Goal: Task Accomplishment & Management: Manage account settings

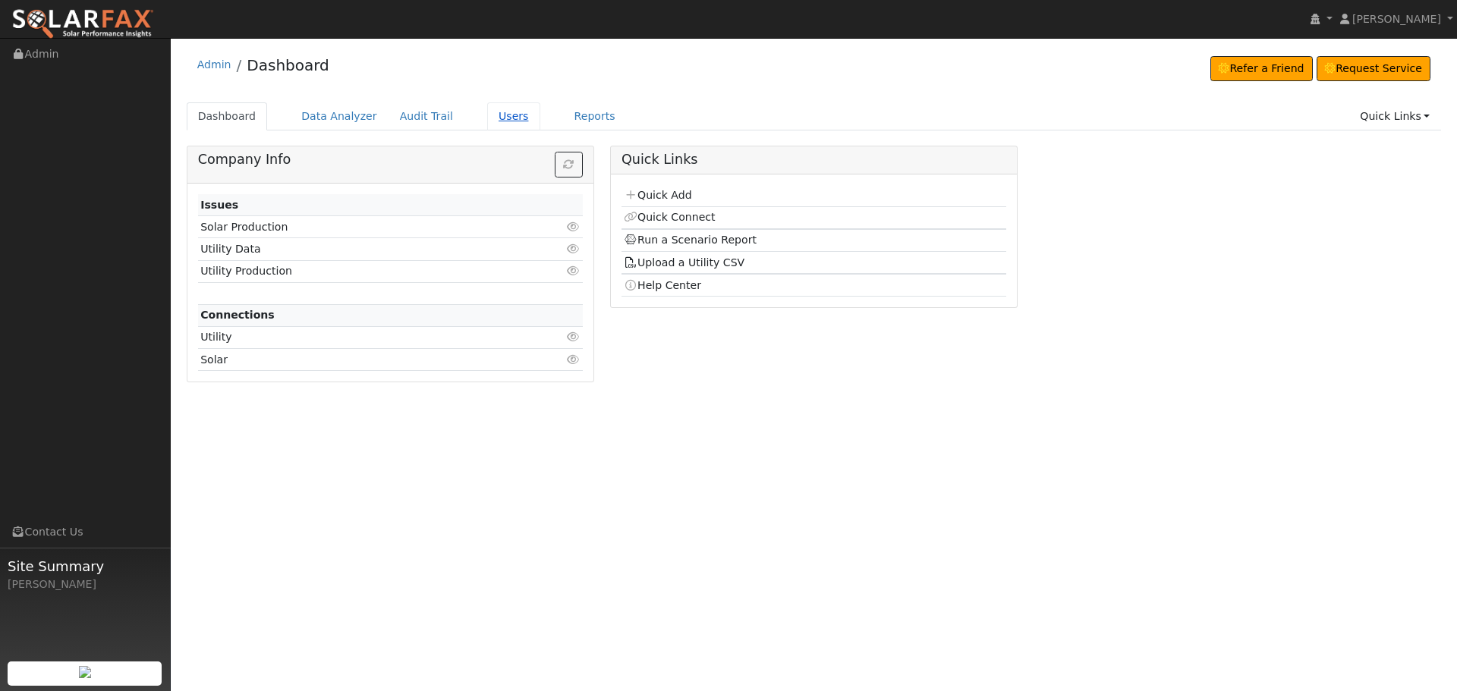
click at [487, 114] on link "Users" at bounding box center [513, 116] width 53 height 28
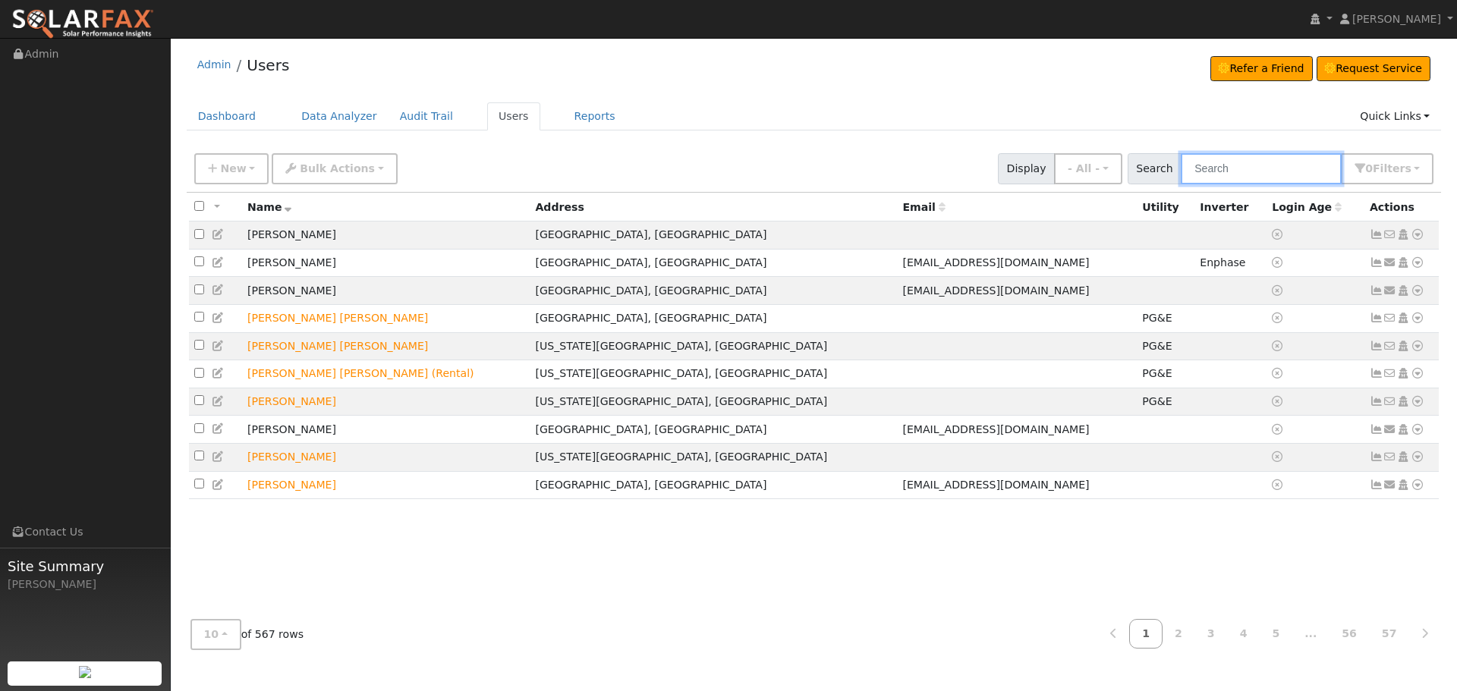
click at [1256, 172] on input "text" at bounding box center [1261, 168] width 161 height 31
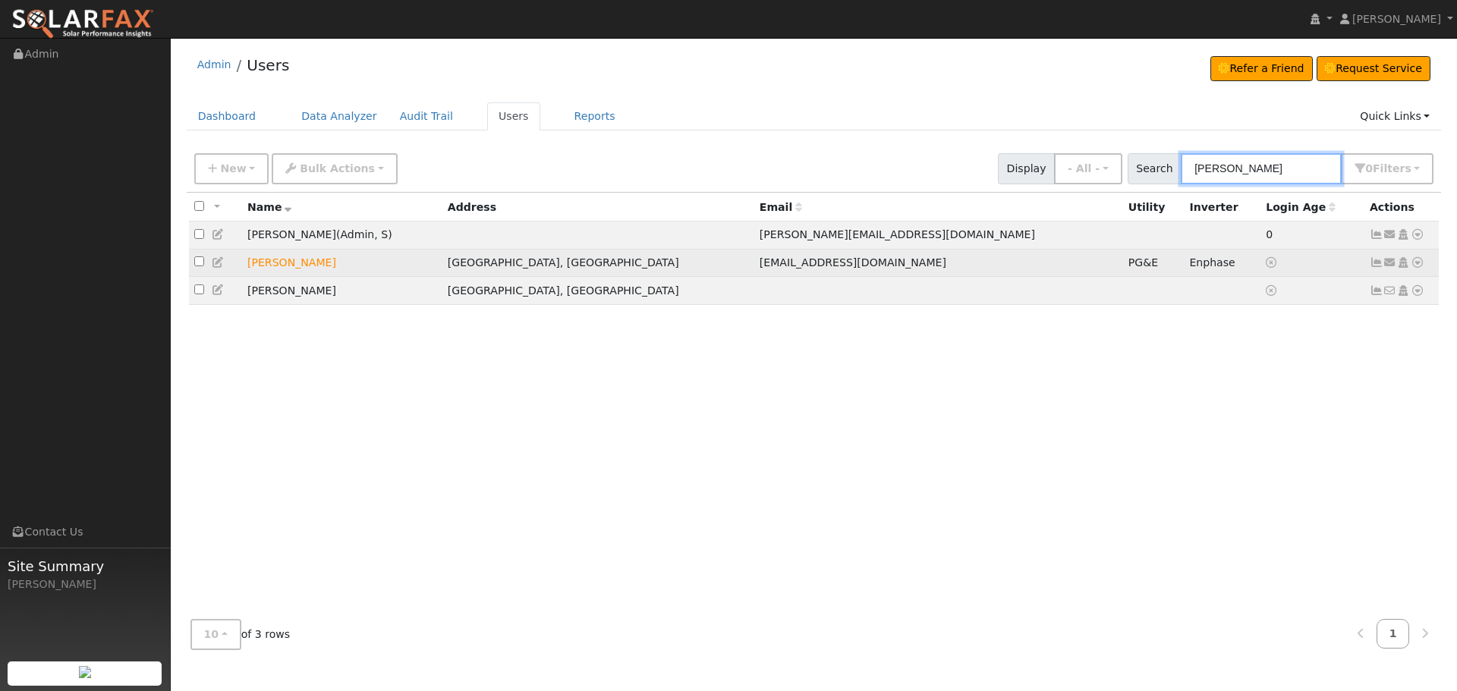
type input "[PERSON_NAME]"
click at [289, 262] on td "[PERSON_NAME]" at bounding box center [342, 263] width 200 height 28
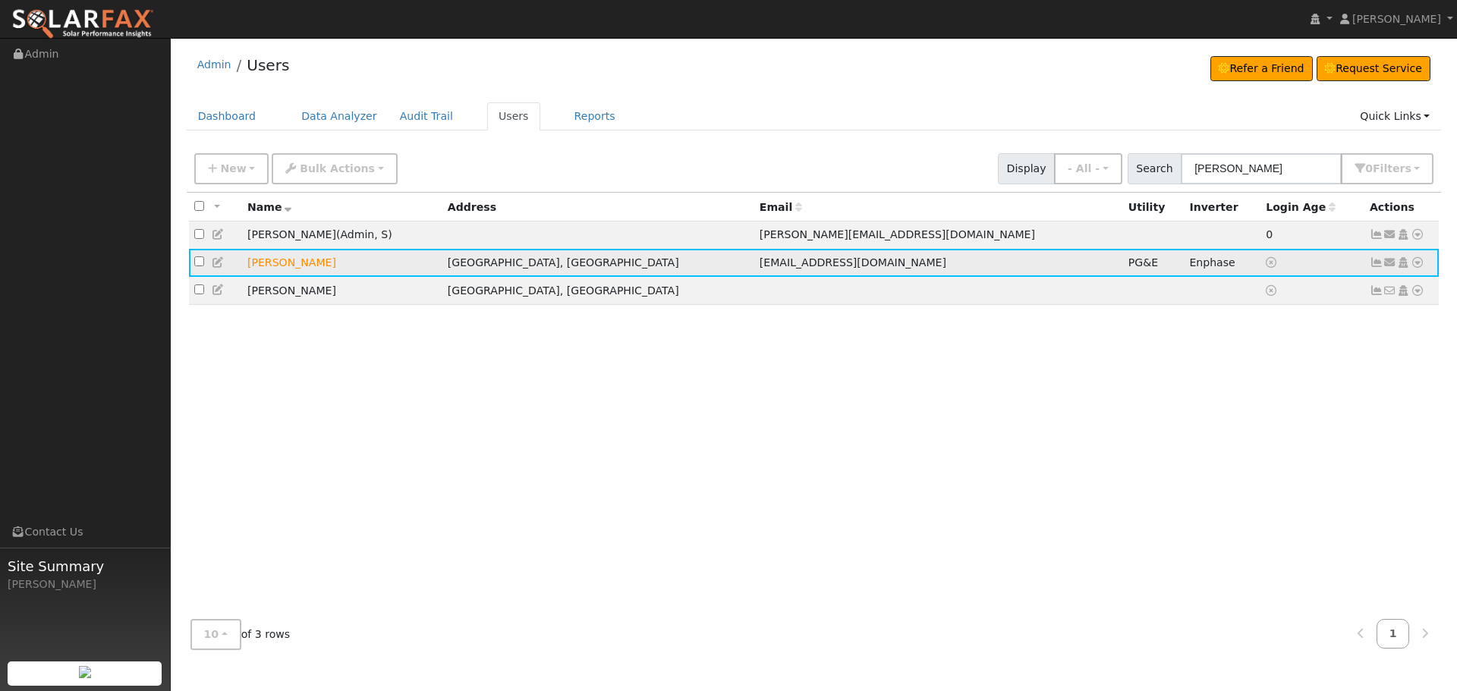
click at [1381, 265] on icon at bounding box center [1377, 262] width 14 height 11
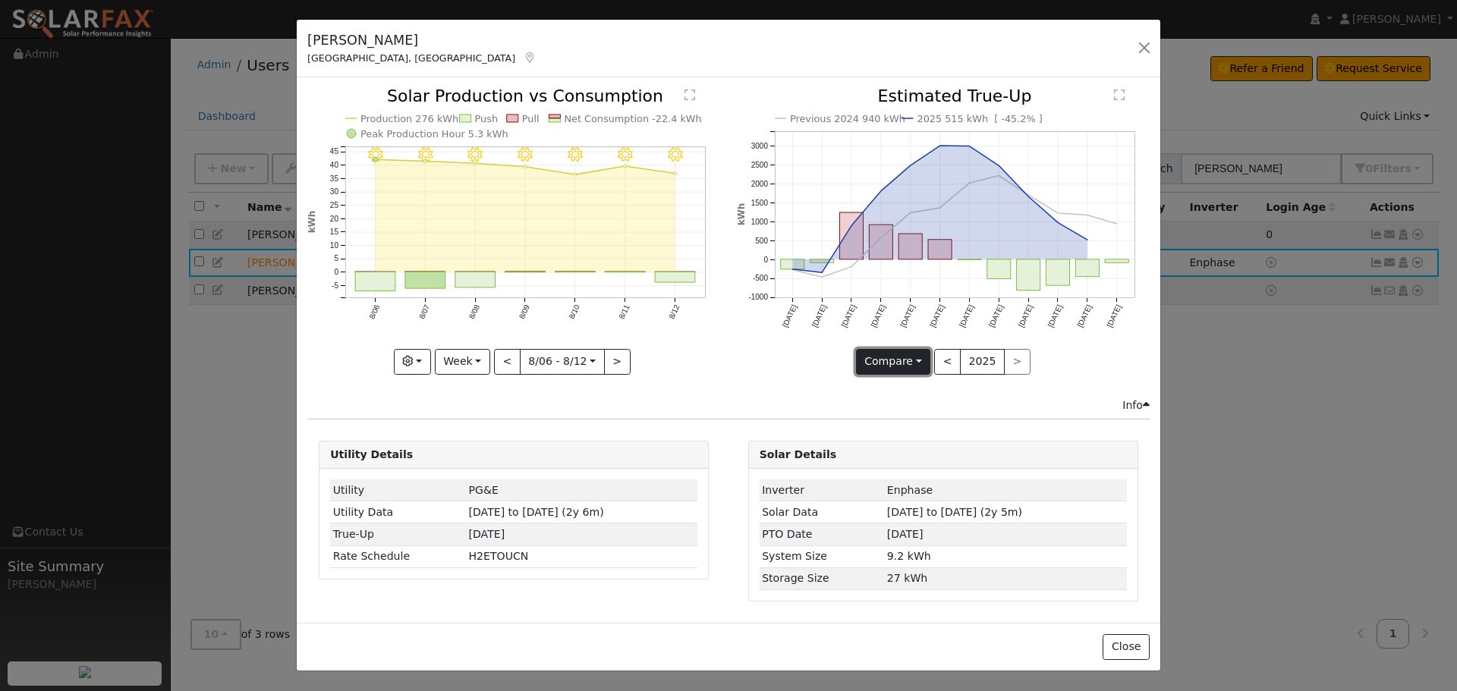
click at [921, 363] on button "Compare" at bounding box center [893, 362] width 75 height 26
click at [913, 392] on link "Compare Previous" at bounding box center [916, 393] width 118 height 21
click at [902, 362] on button "Compare" at bounding box center [893, 362] width 75 height 26
click at [899, 414] on link "Current Year" at bounding box center [916, 414] width 118 height 21
click at [901, 357] on button "Current" at bounding box center [893, 362] width 67 height 26
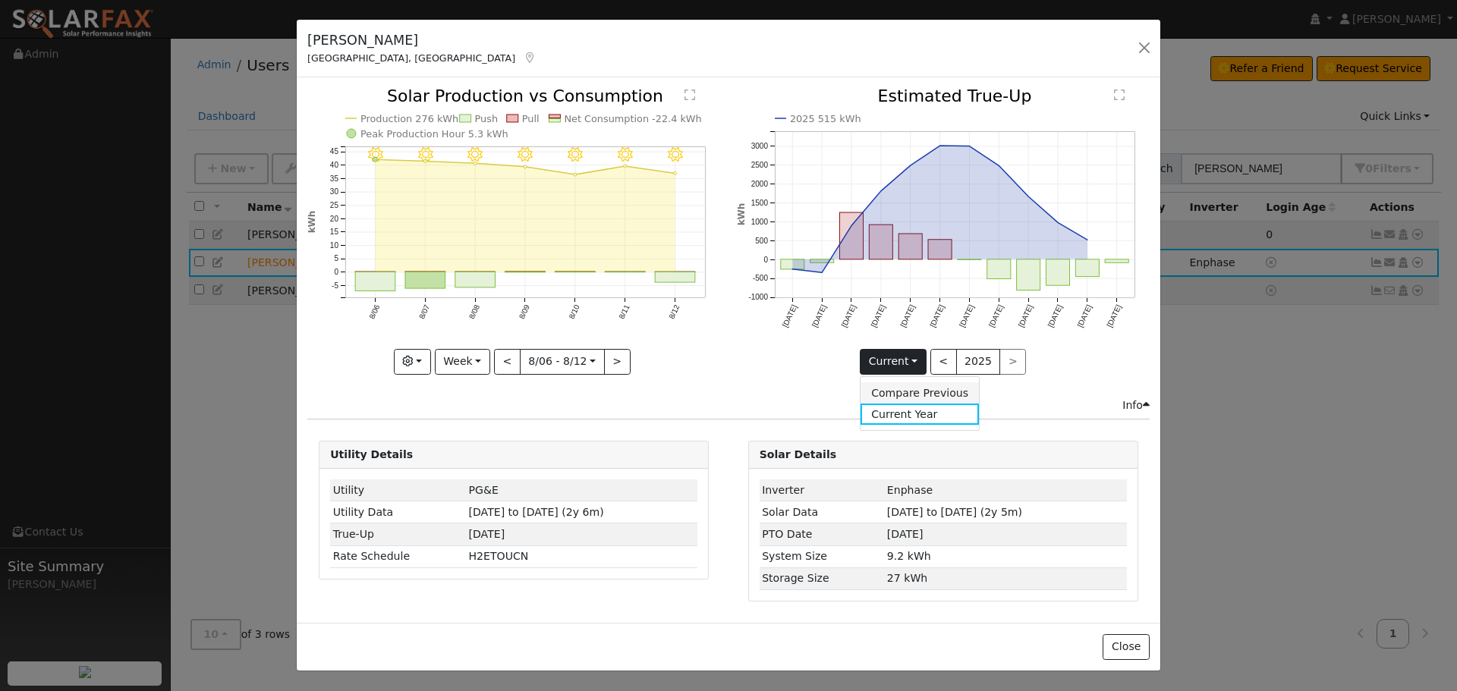
click at [899, 395] on link "Compare Previous" at bounding box center [920, 393] width 118 height 21
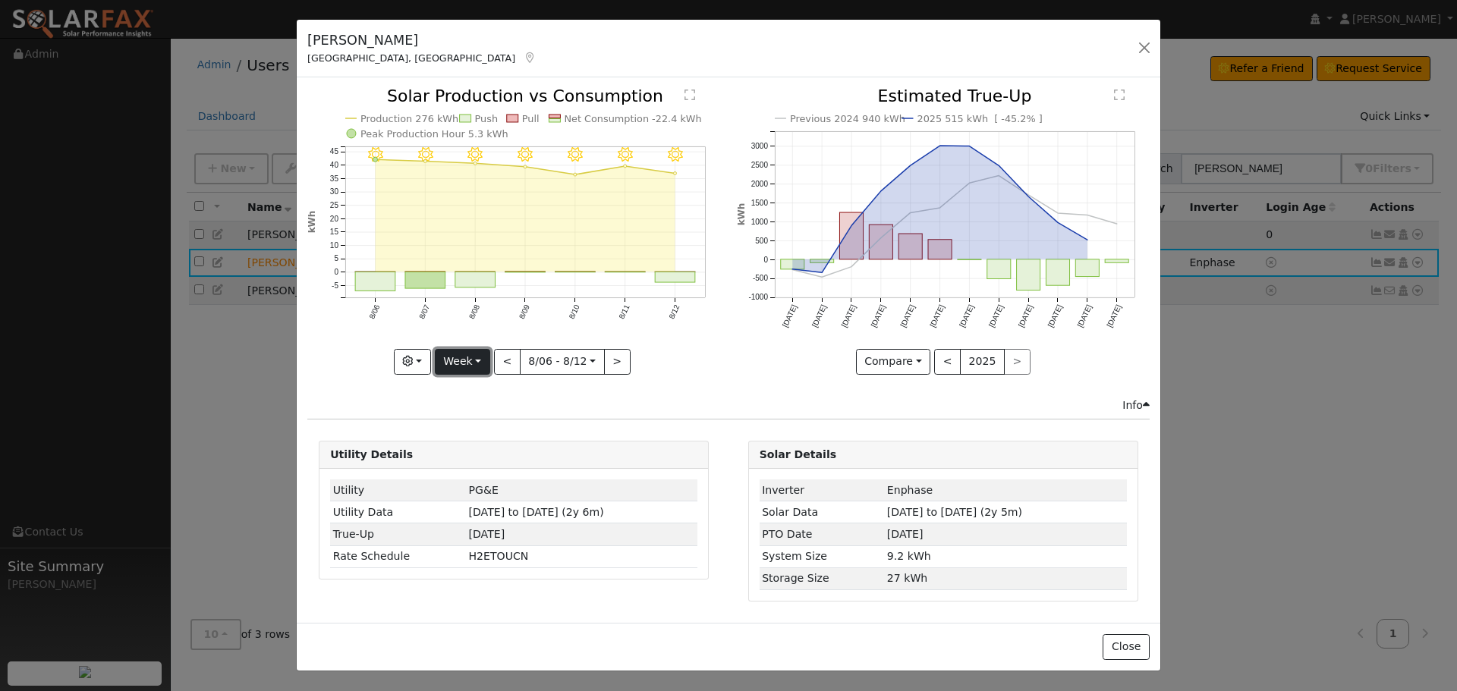
click at [479, 358] on button "Week" at bounding box center [462, 362] width 55 height 26
click at [461, 458] on link "Year" at bounding box center [489, 456] width 106 height 21
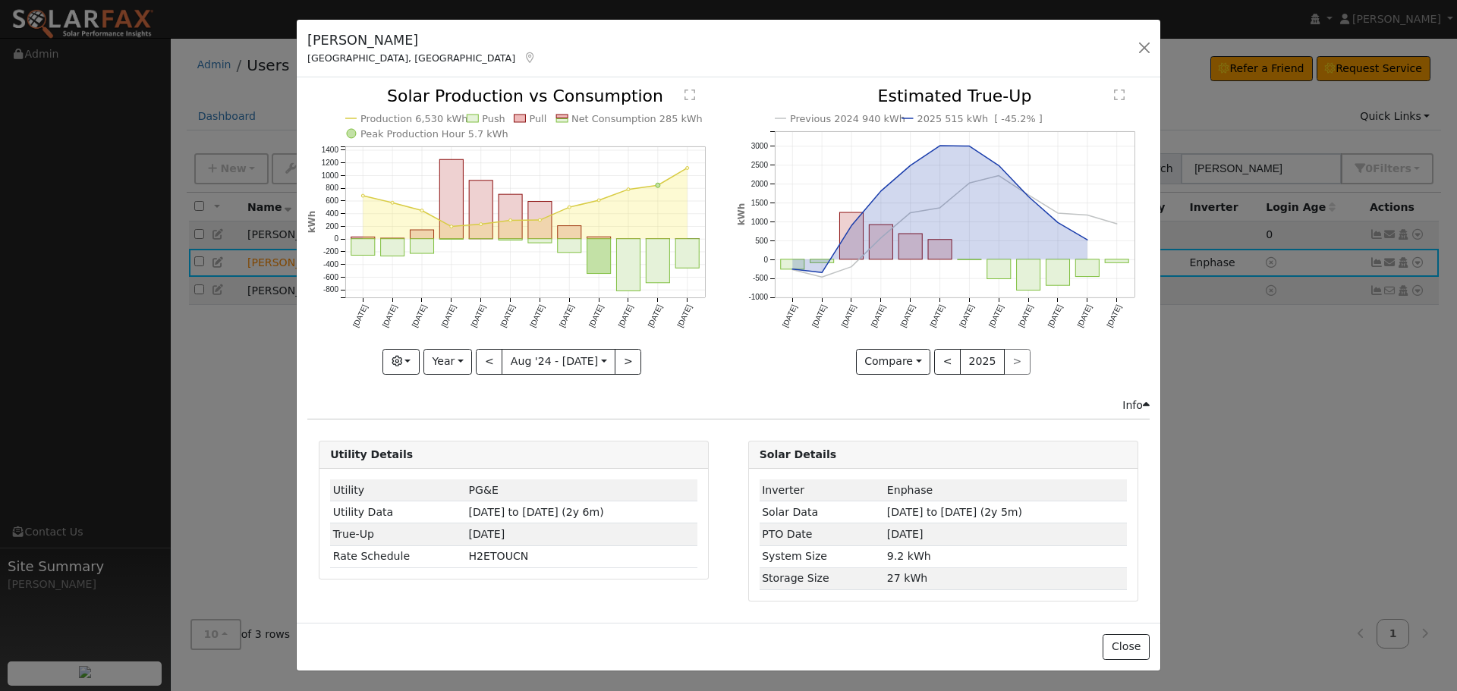
click at [692, 97] on text "" at bounding box center [690, 95] width 11 height 12
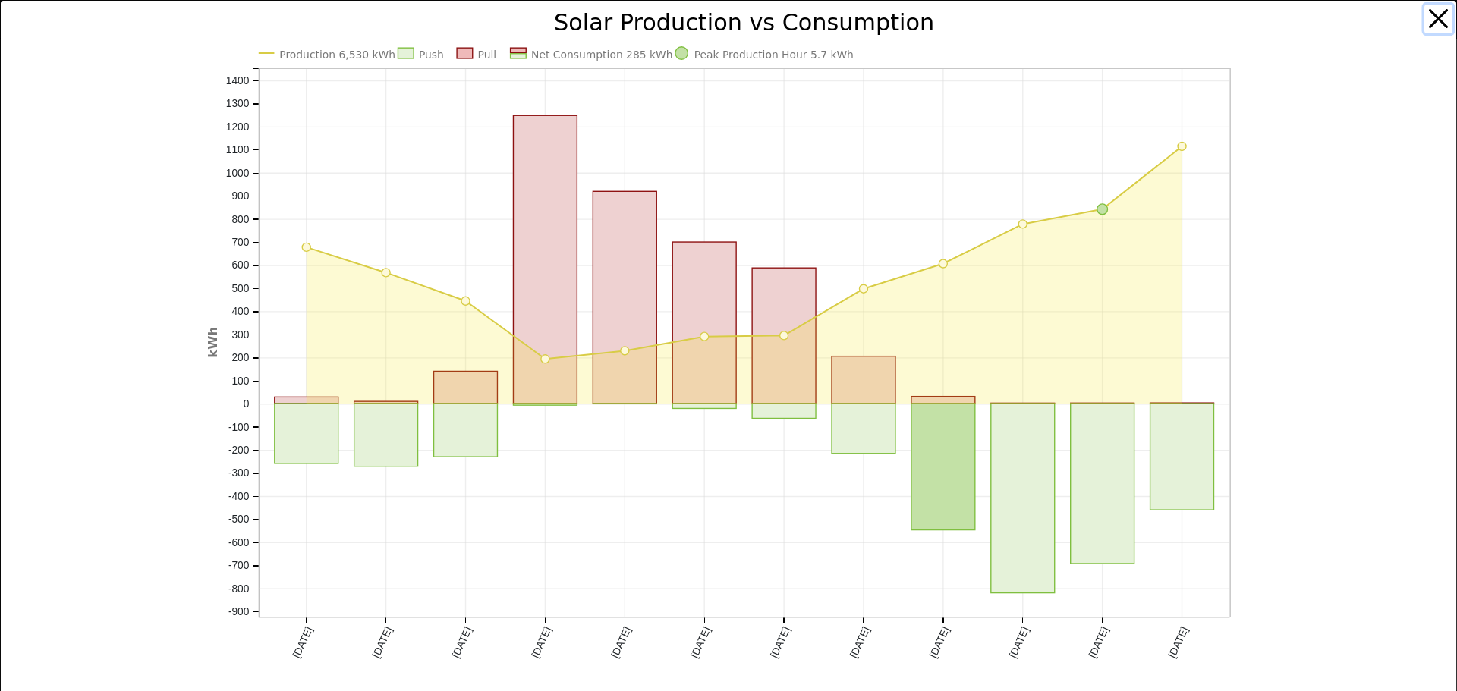
click at [1425, 16] on button "button" at bounding box center [1439, 19] width 29 height 29
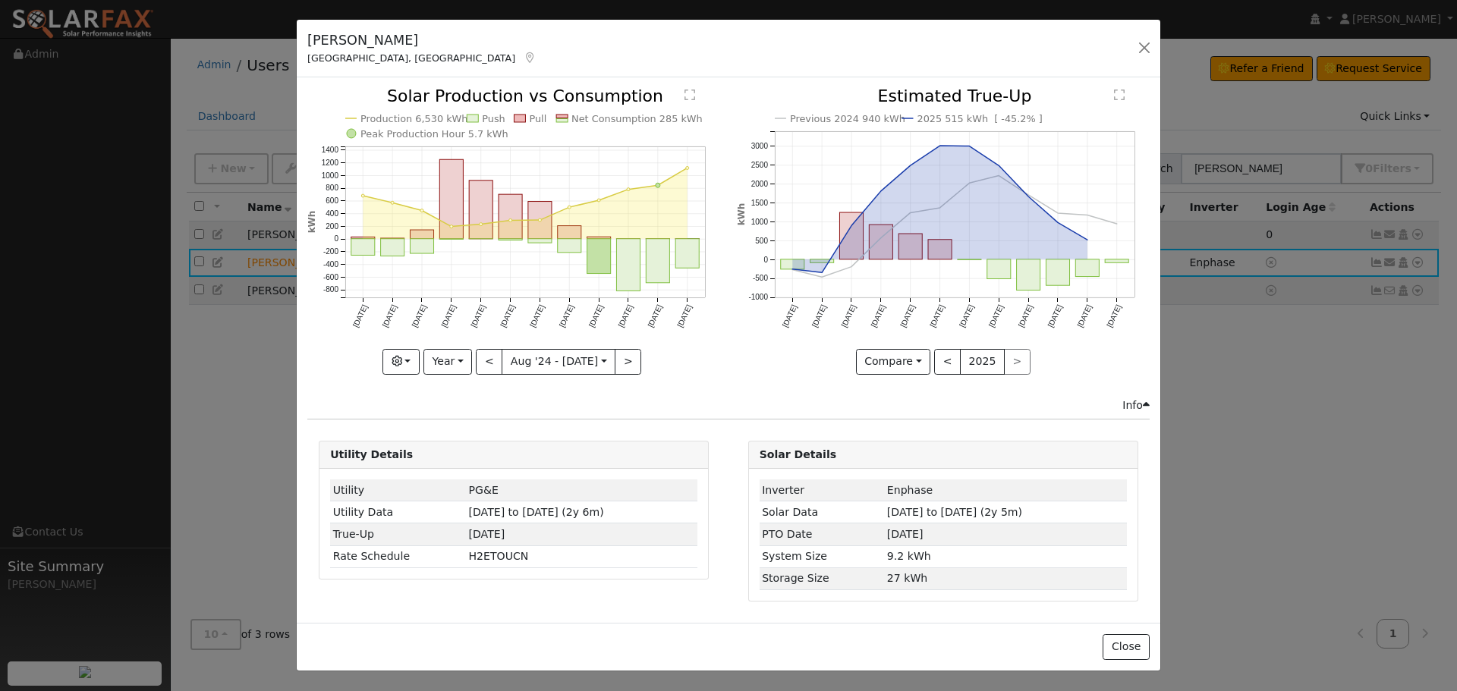
click at [1120, 92] on text "" at bounding box center [1119, 95] width 11 height 12
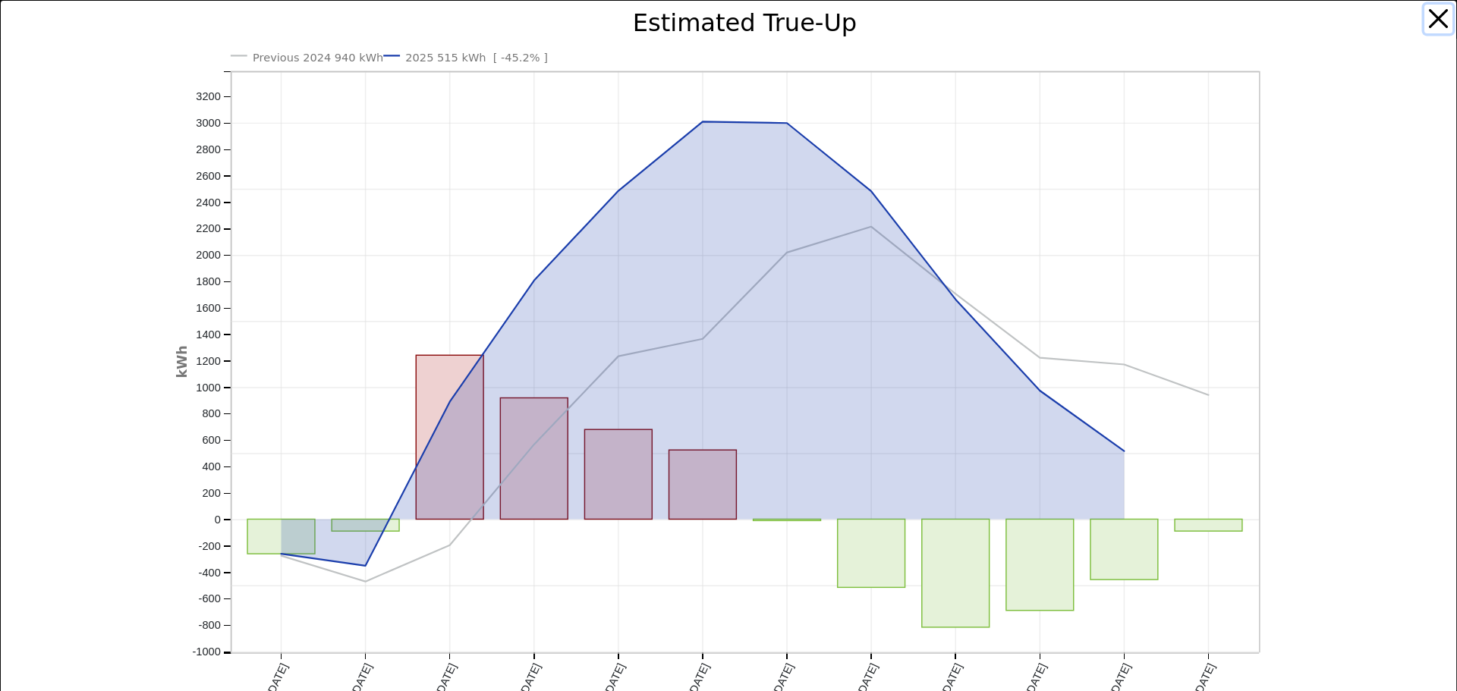
click at [1427, 17] on button "button" at bounding box center [1439, 19] width 29 height 29
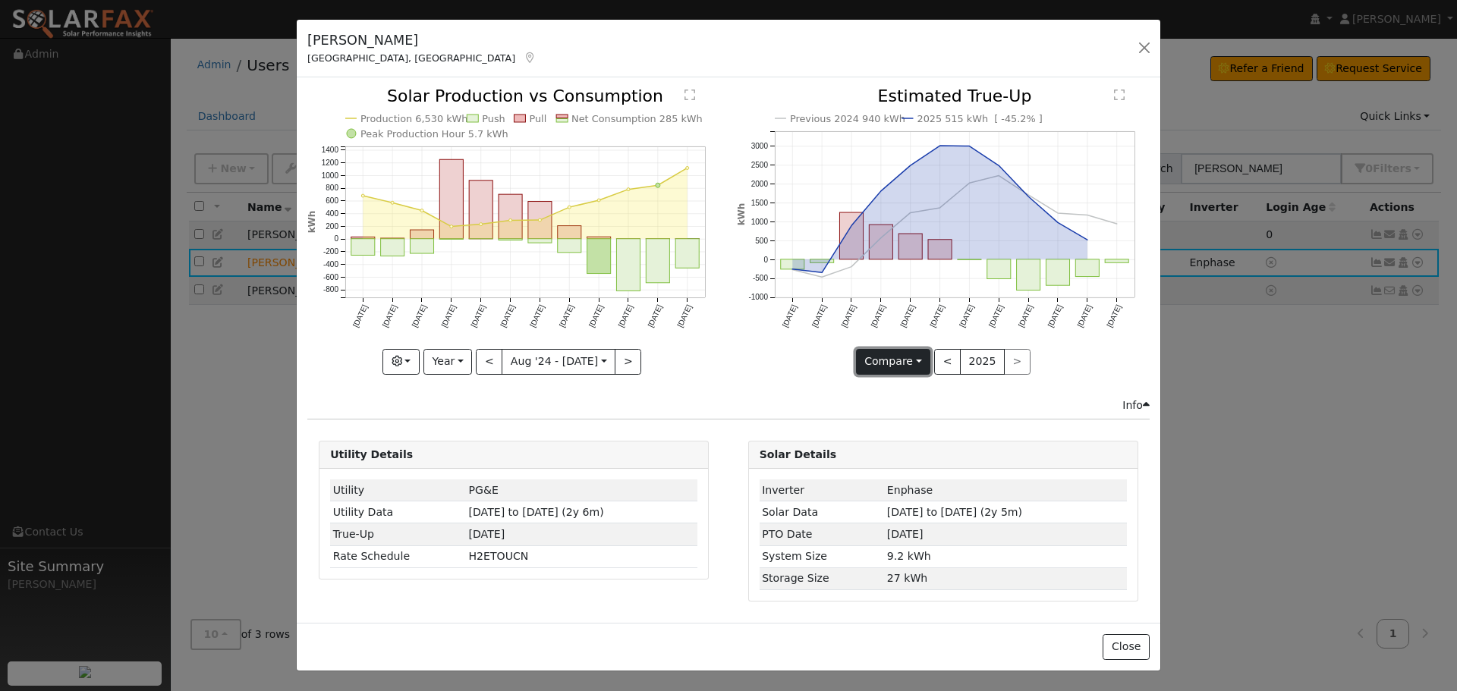
click at [918, 361] on button "Compare" at bounding box center [893, 362] width 75 height 26
click at [912, 392] on link "Compare Previous" at bounding box center [916, 393] width 118 height 21
click at [918, 361] on button "Compare" at bounding box center [893, 362] width 75 height 26
click at [904, 414] on link "Current Year" at bounding box center [916, 414] width 118 height 21
click at [909, 358] on button "Current" at bounding box center [893, 362] width 67 height 26
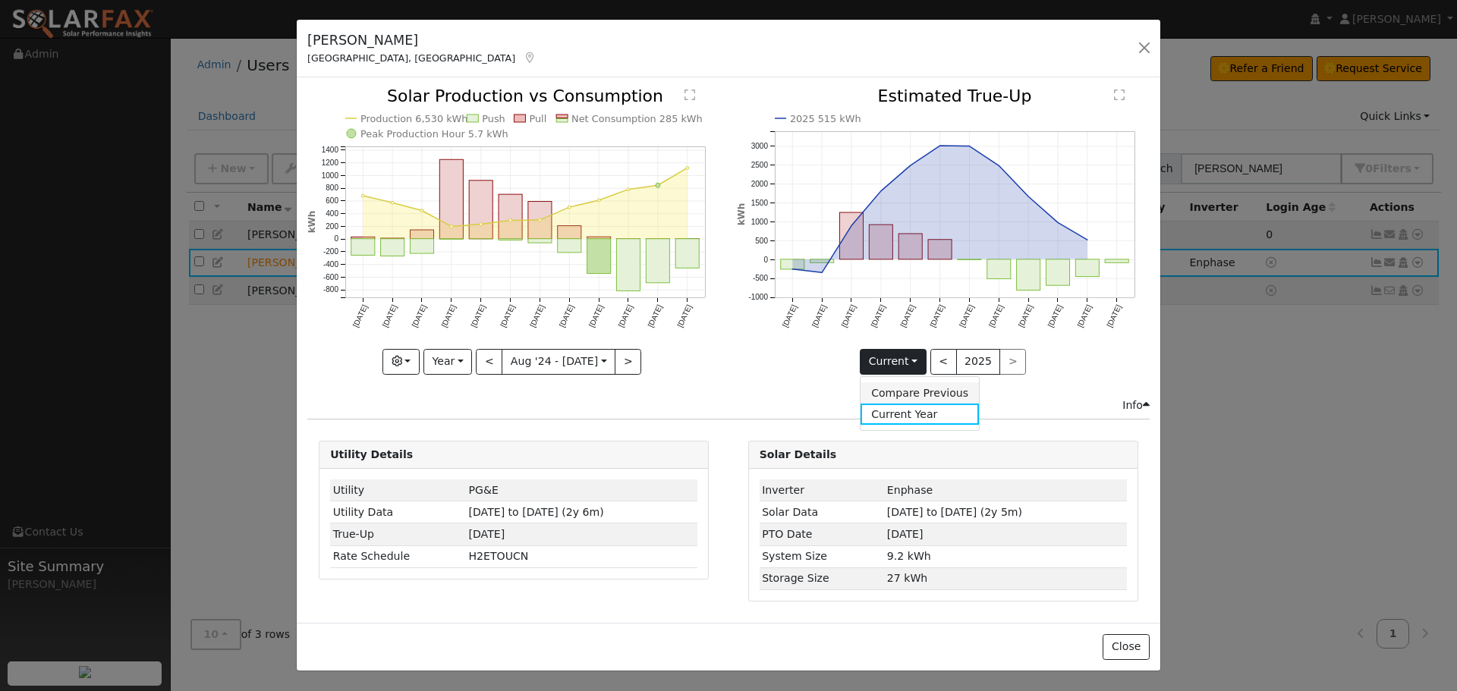
click at [898, 393] on link "Compare Previous" at bounding box center [920, 393] width 118 height 21
click at [945, 360] on button "<" at bounding box center [947, 362] width 27 height 26
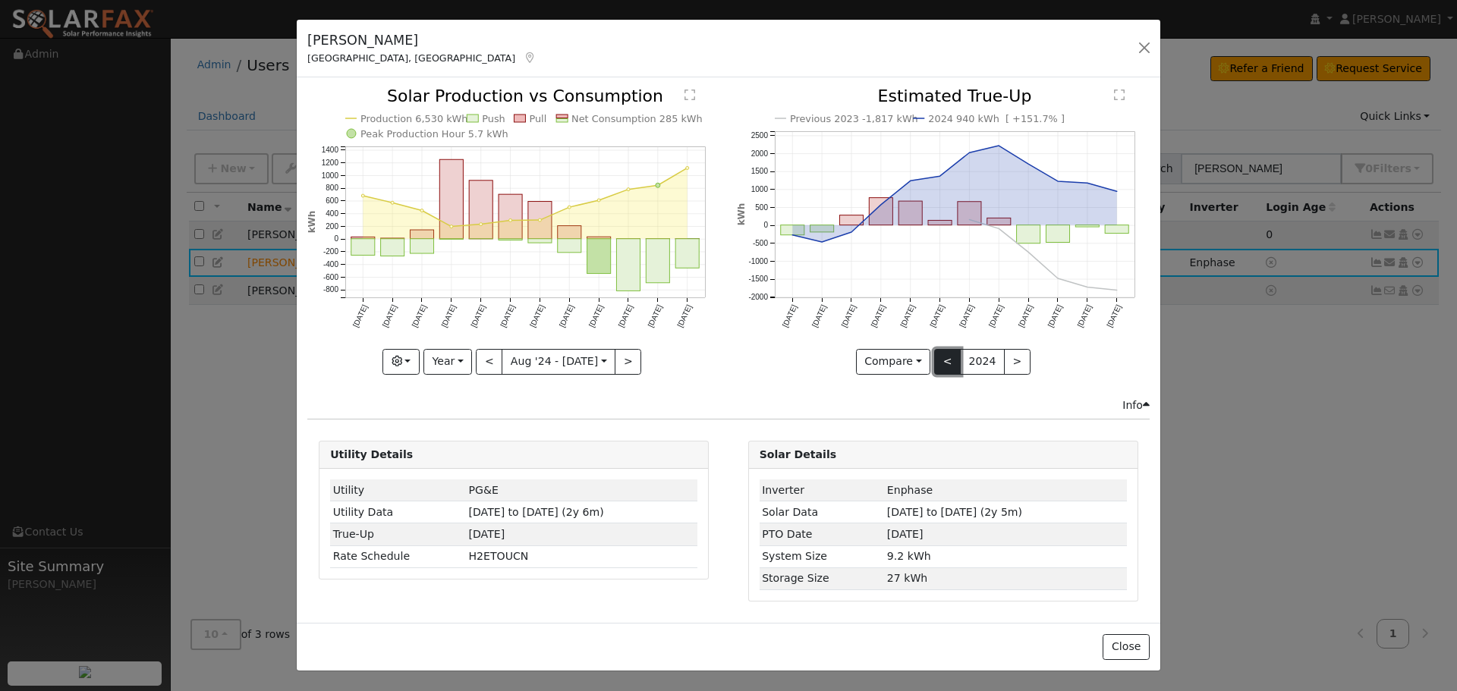
click at [945, 360] on button "<" at bounding box center [947, 362] width 27 height 26
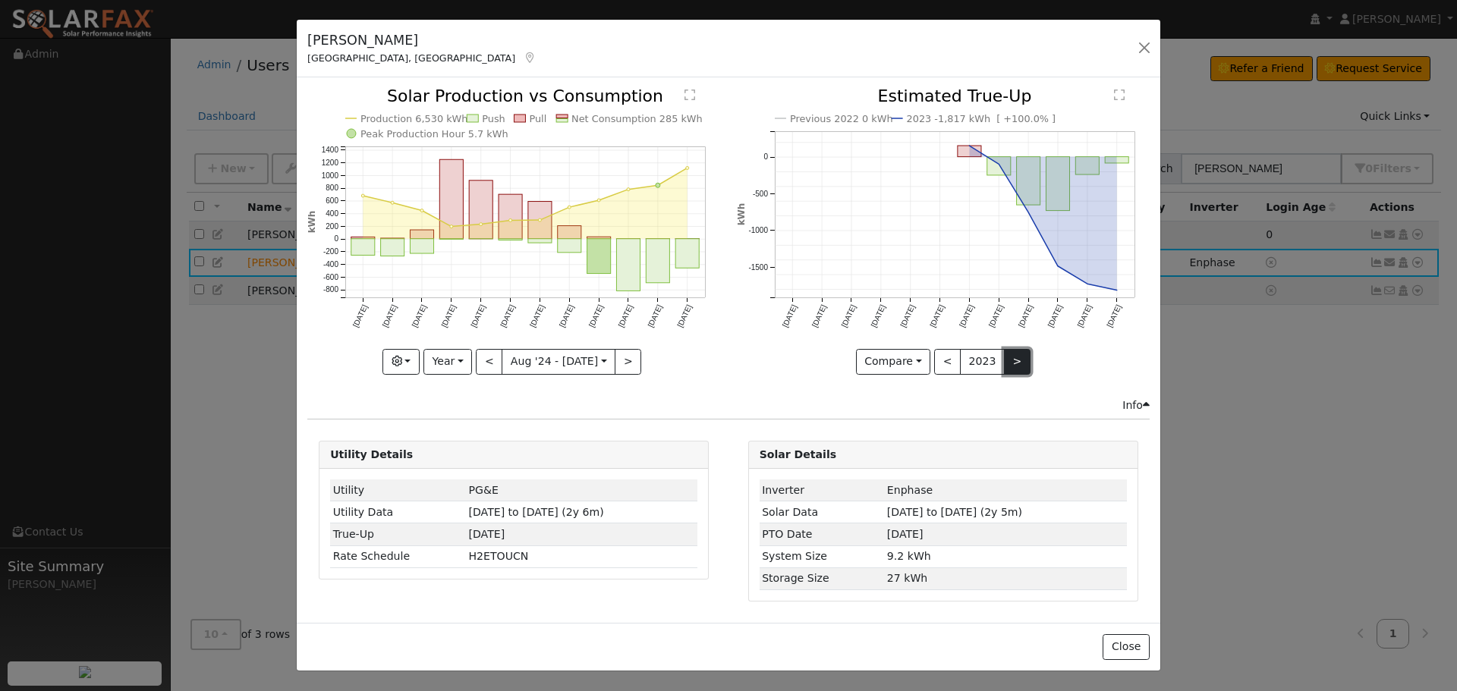
click at [1019, 364] on button ">" at bounding box center [1017, 362] width 27 height 26
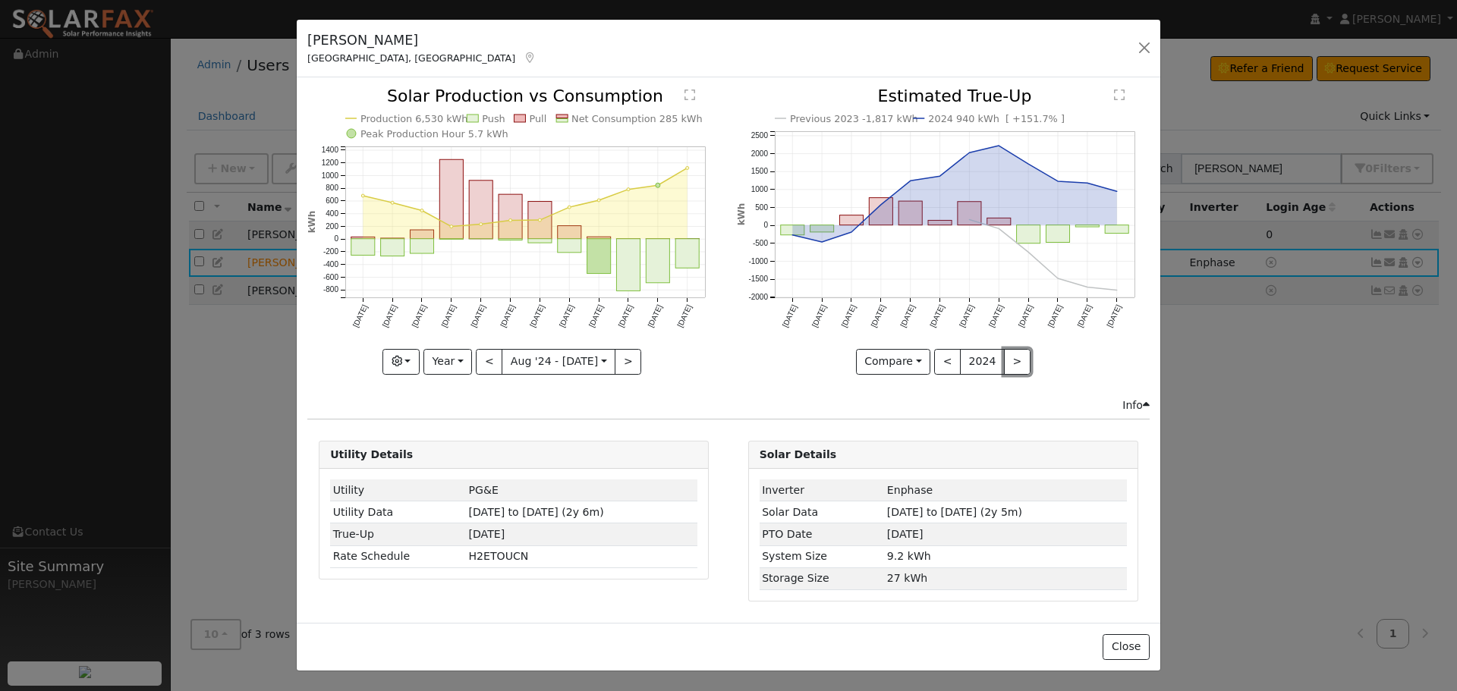
click at [1014, 364] on button ">" at bounding box center [1017, 362] width 27 height 26
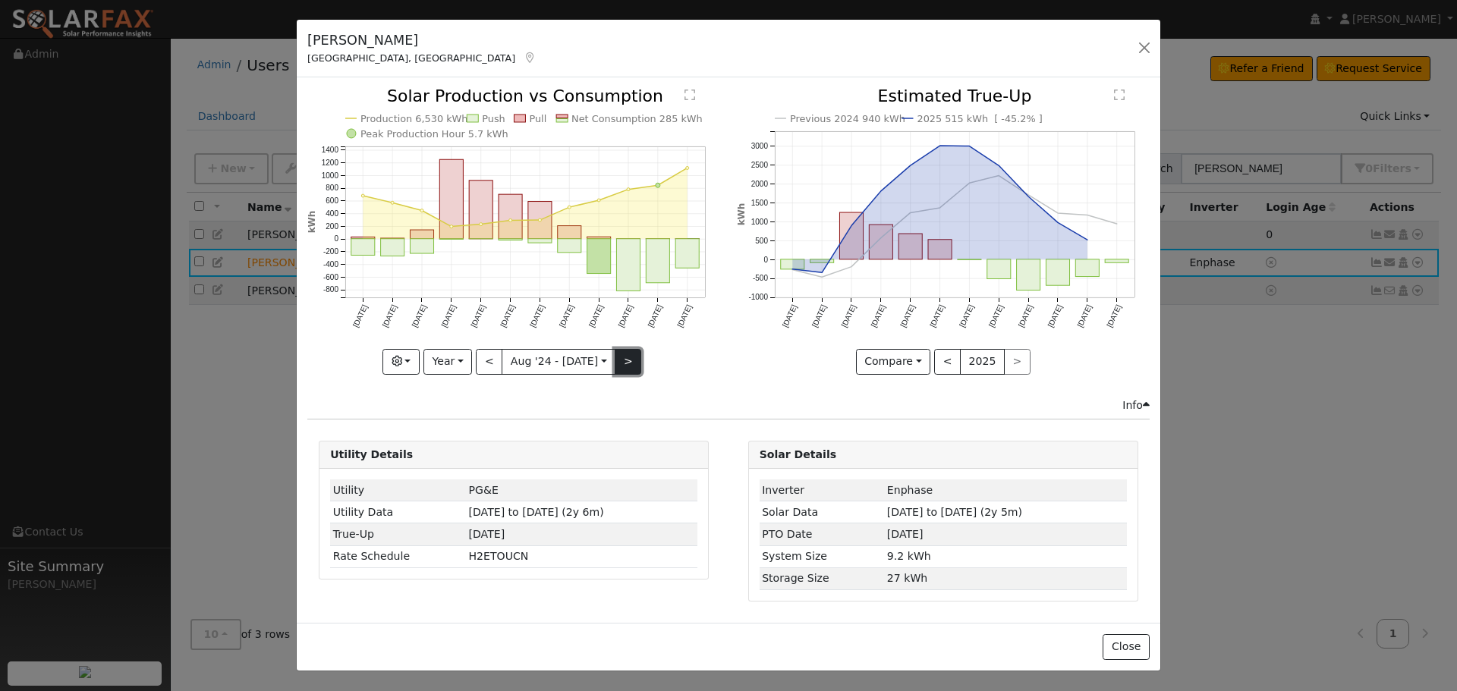
click at [622, 368] on button ">" at bounding box center [628, 362] width 27 height 26
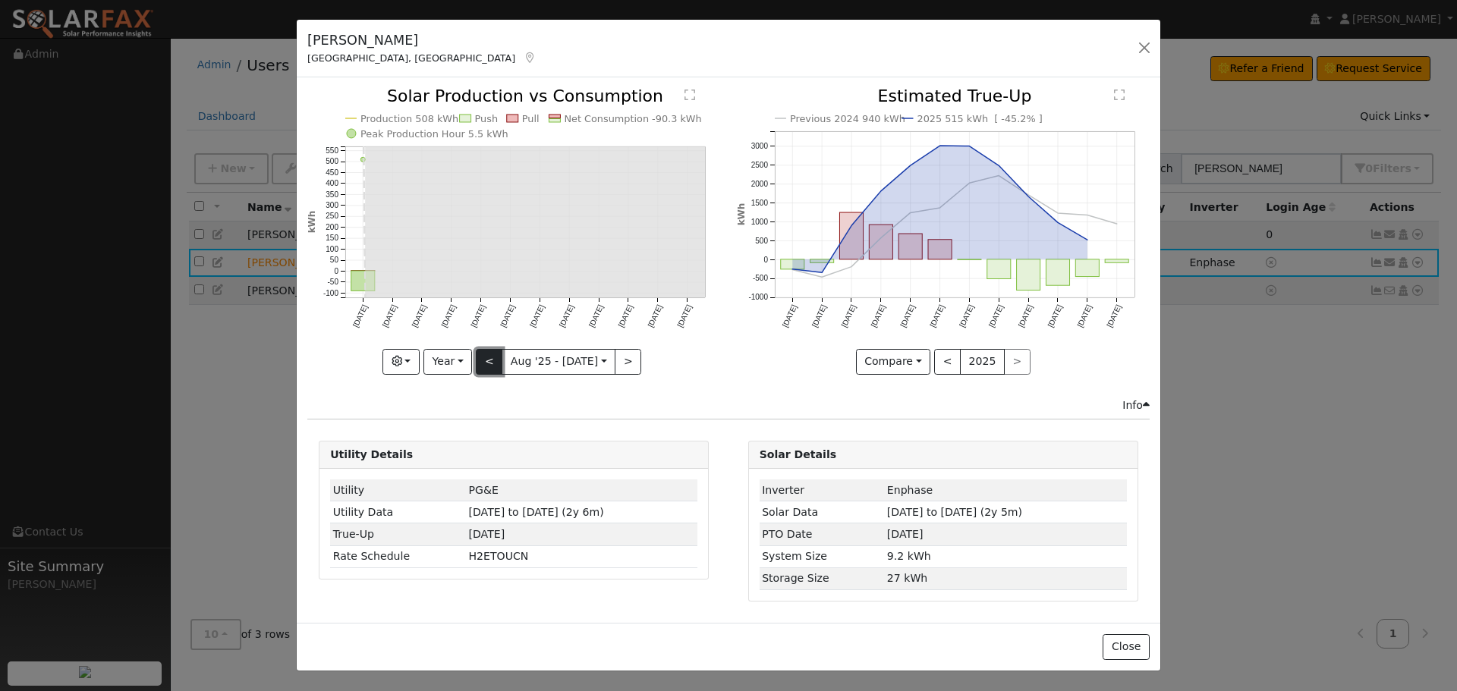
click at [492, 365] on button "<" at bounding box center [489, 362] width 27 height 26
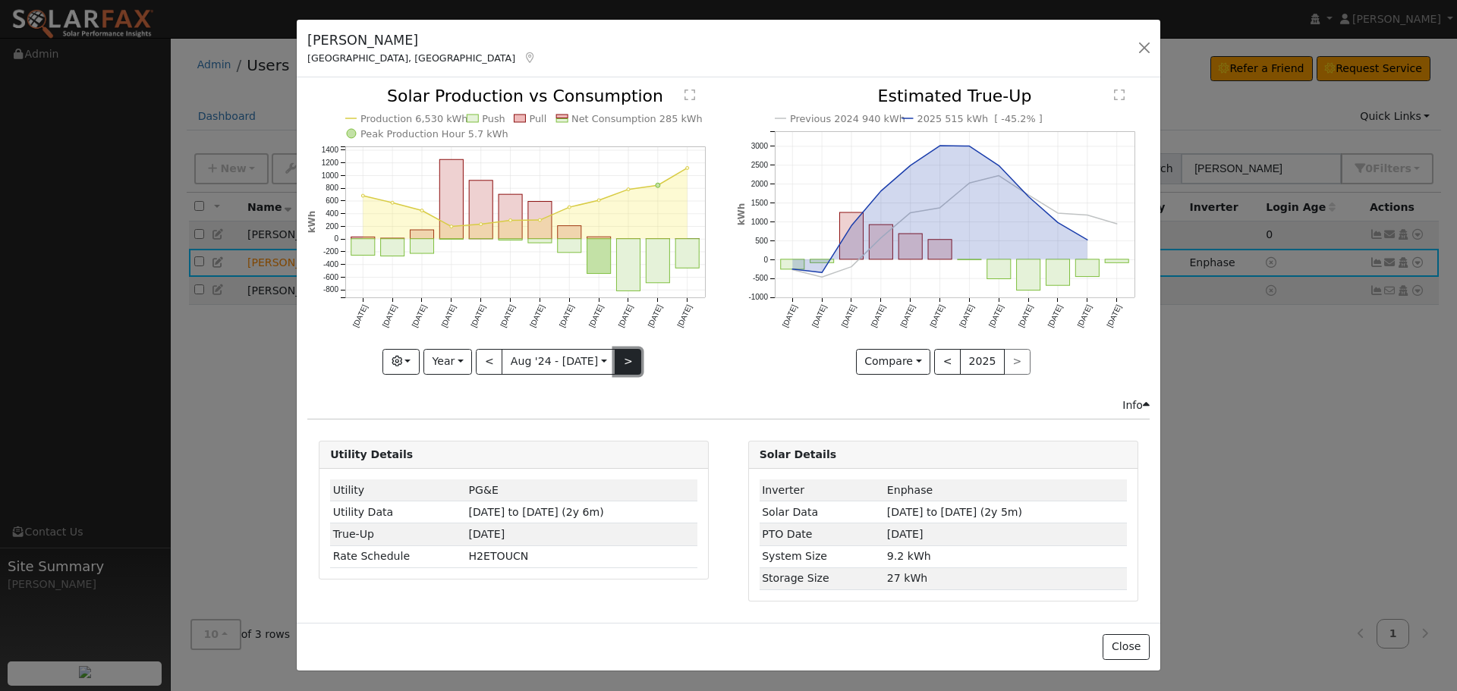
click at [622, 365] on button ">" at bounding box center [628, 362] width 27 height 26
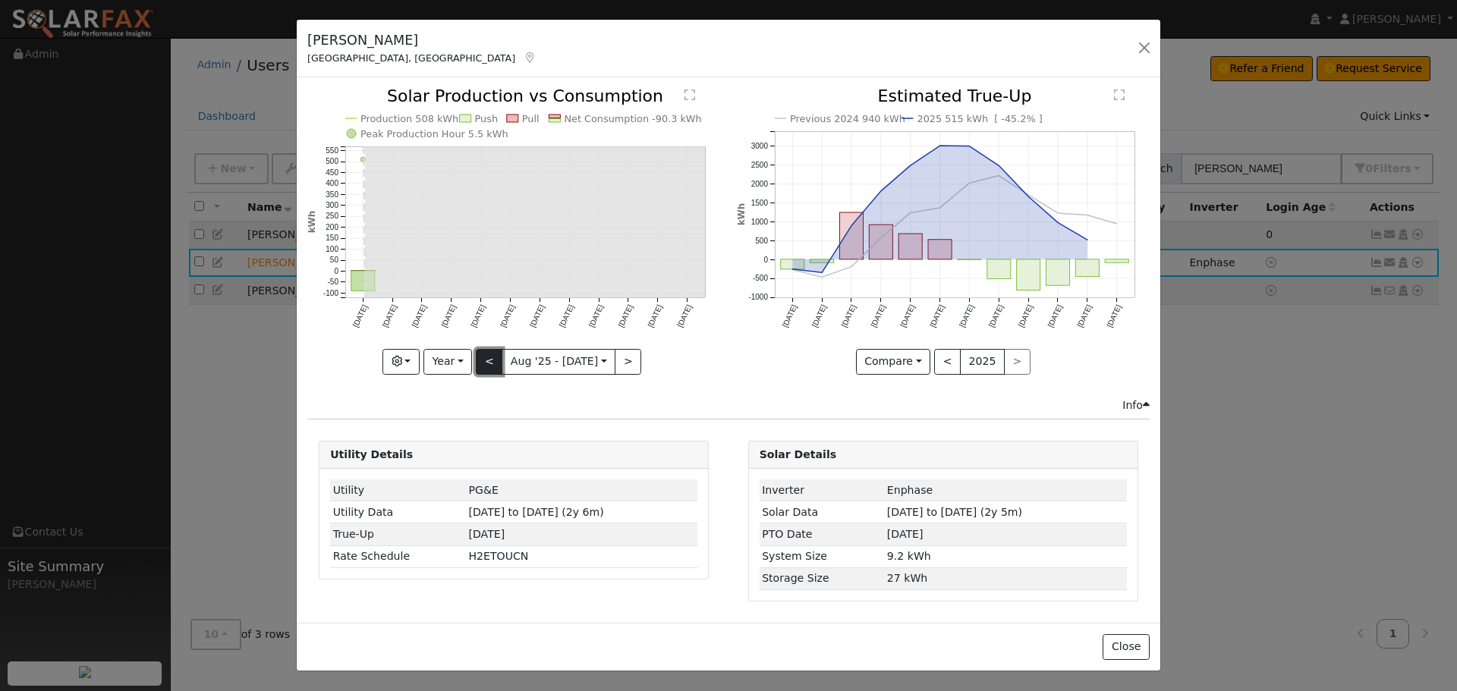
click at [492, 364] on button "<" at bounding box center [489, 362] width 27 height 26
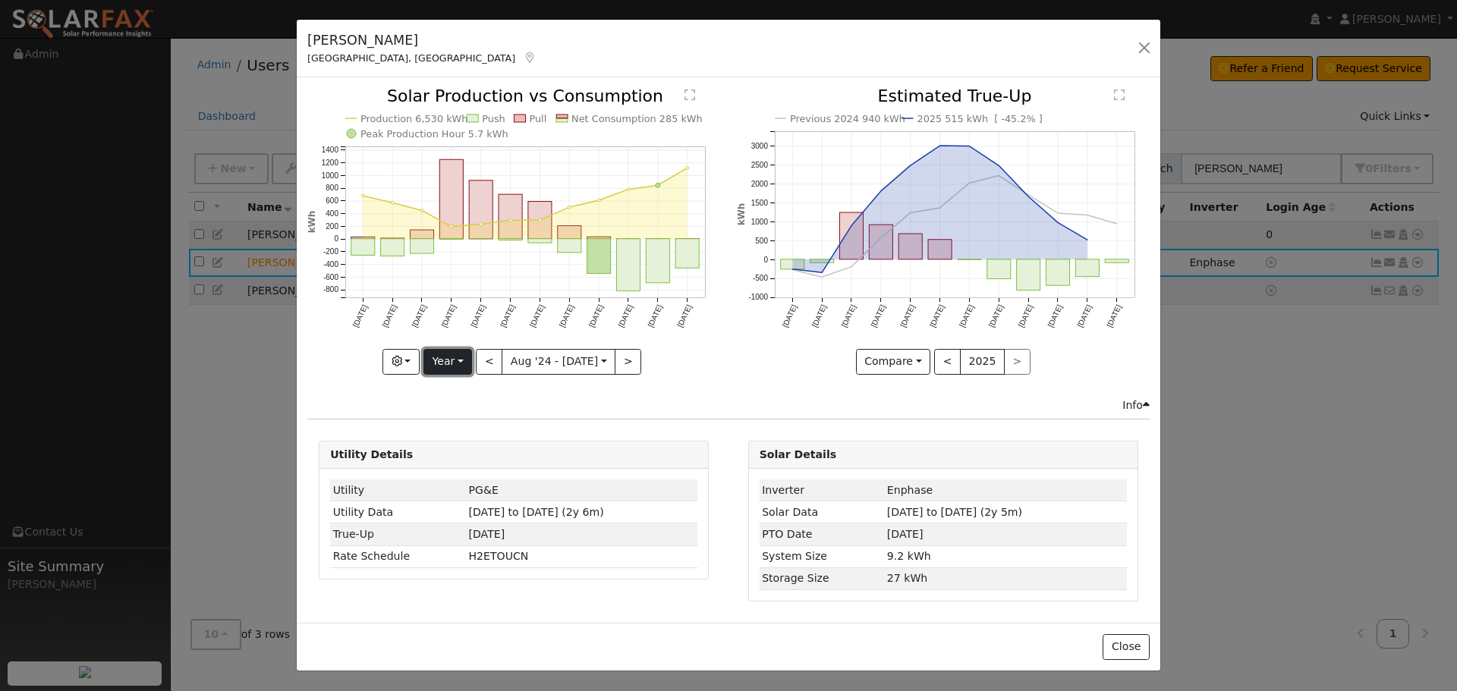
click at [467, 362] on button "Year" at bounding box center [448, 362] width 49 height 26
click at [442, 436] on link "Month" at bounding box center [477, 435] width 106 height 21
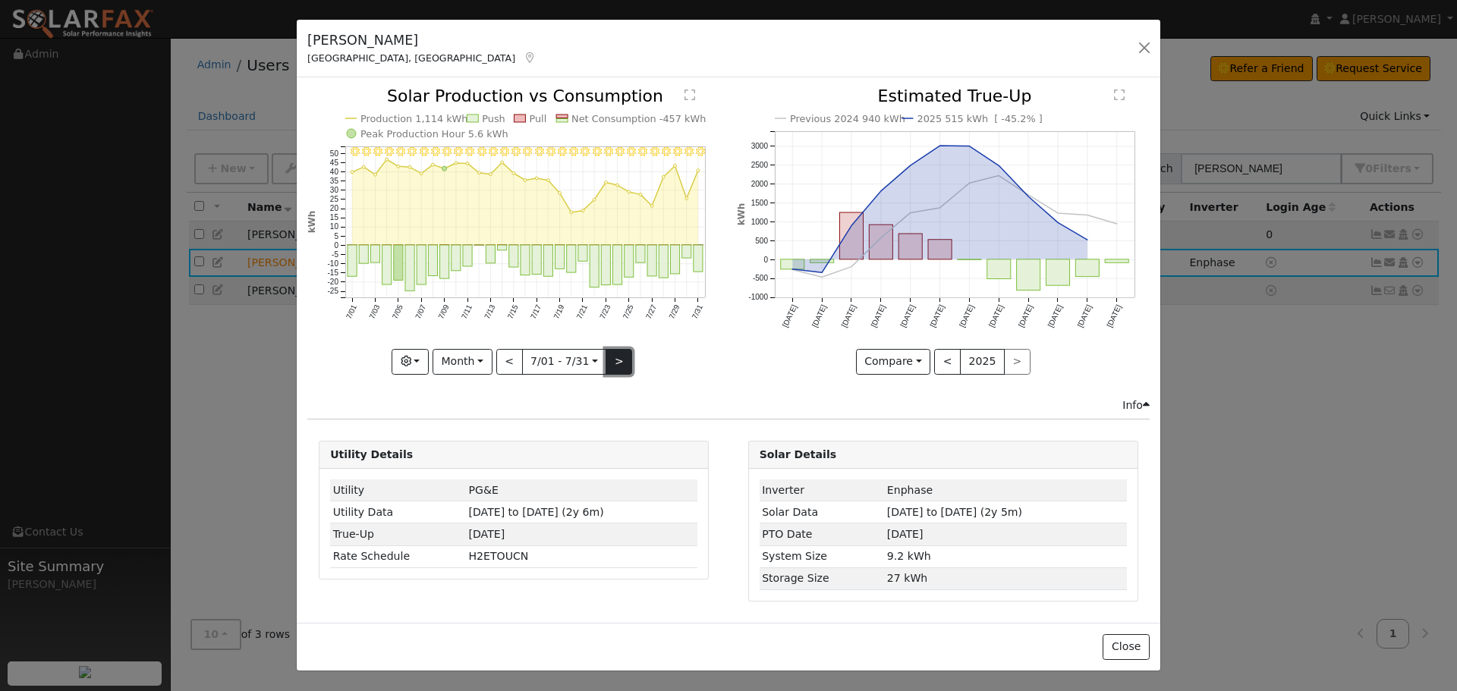
click at [612, 365] on button ">" at bounding box center [619, 362] width 27 height 26
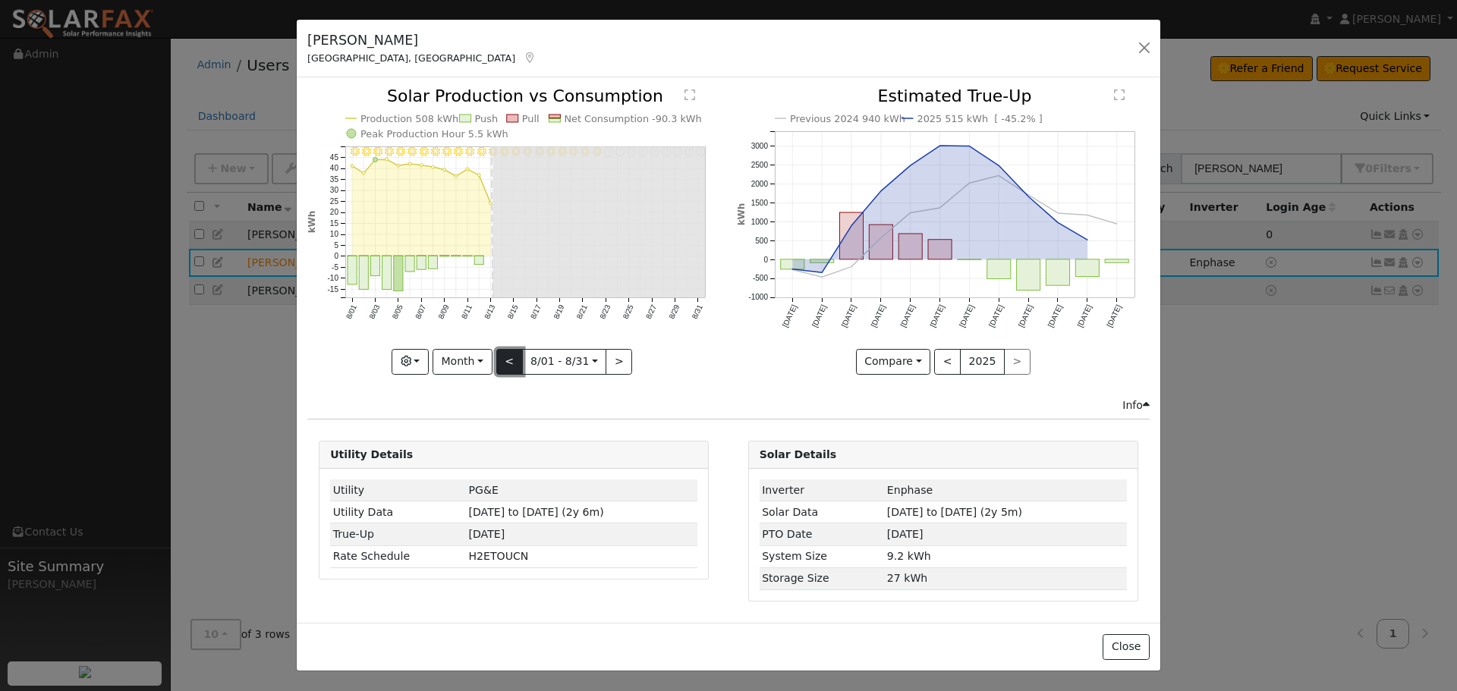
click at [515, 359] on button "<" at bounding box center [509, 362] width 27 height 26
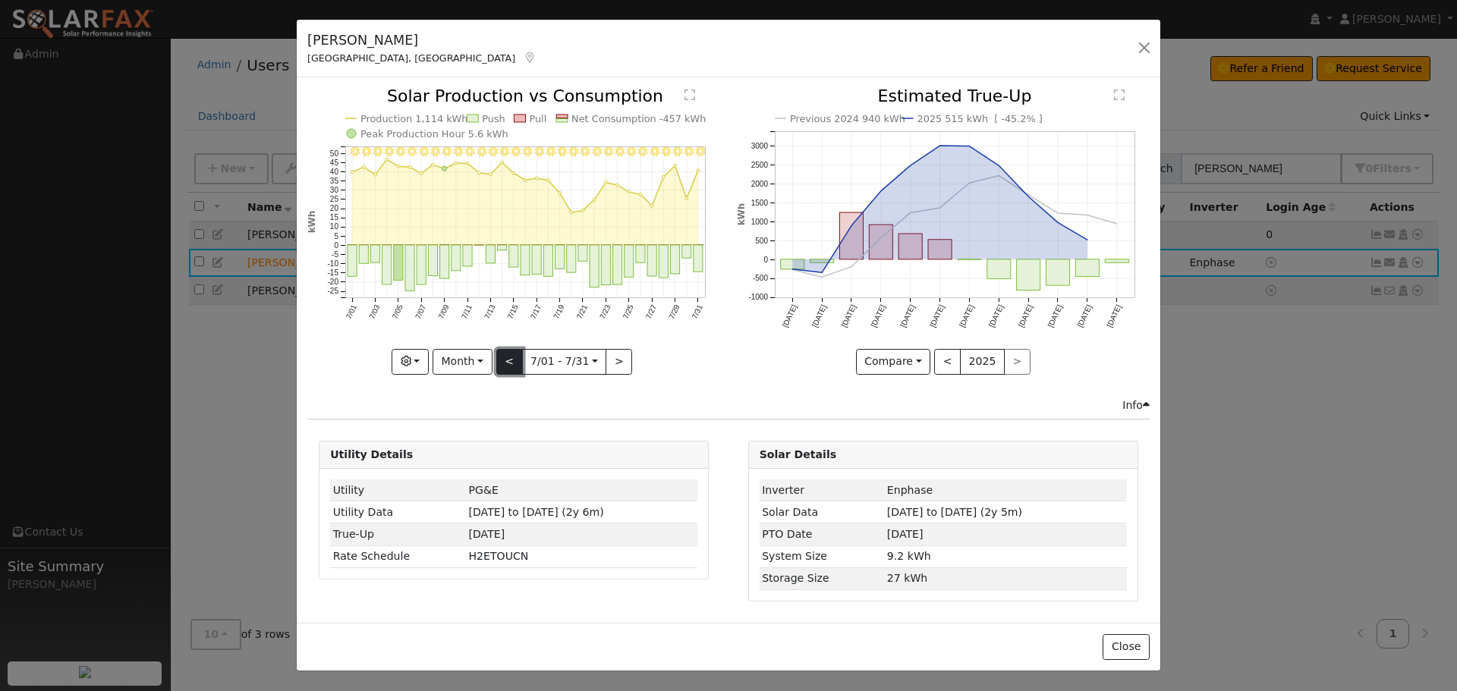
click at [507, 357] on button "<" at bounding box center [509, 362] width 27 height 26
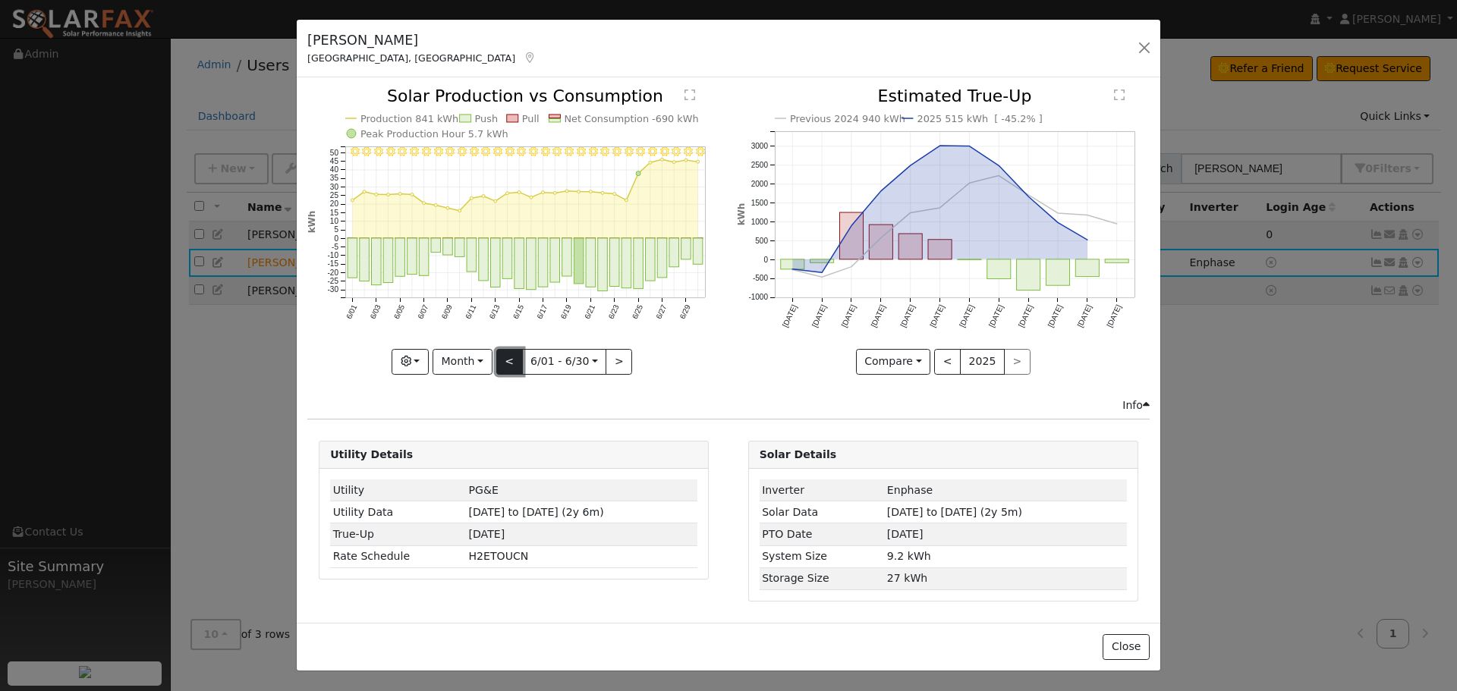
click at [507, 357] on button "<" at bounding box center [509, 362] width 27 height 26
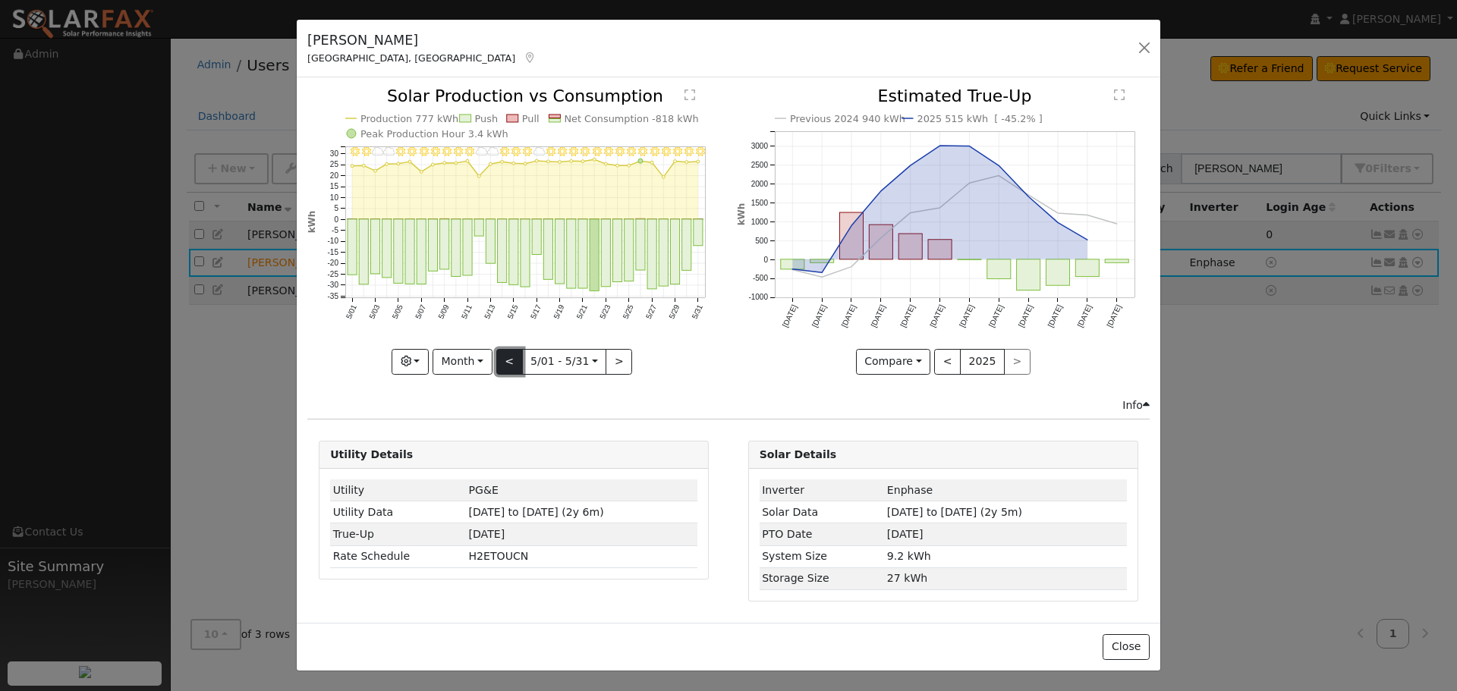
click at [507, 357] on button "<" at bounding box center [509, 362] width 27 height 26
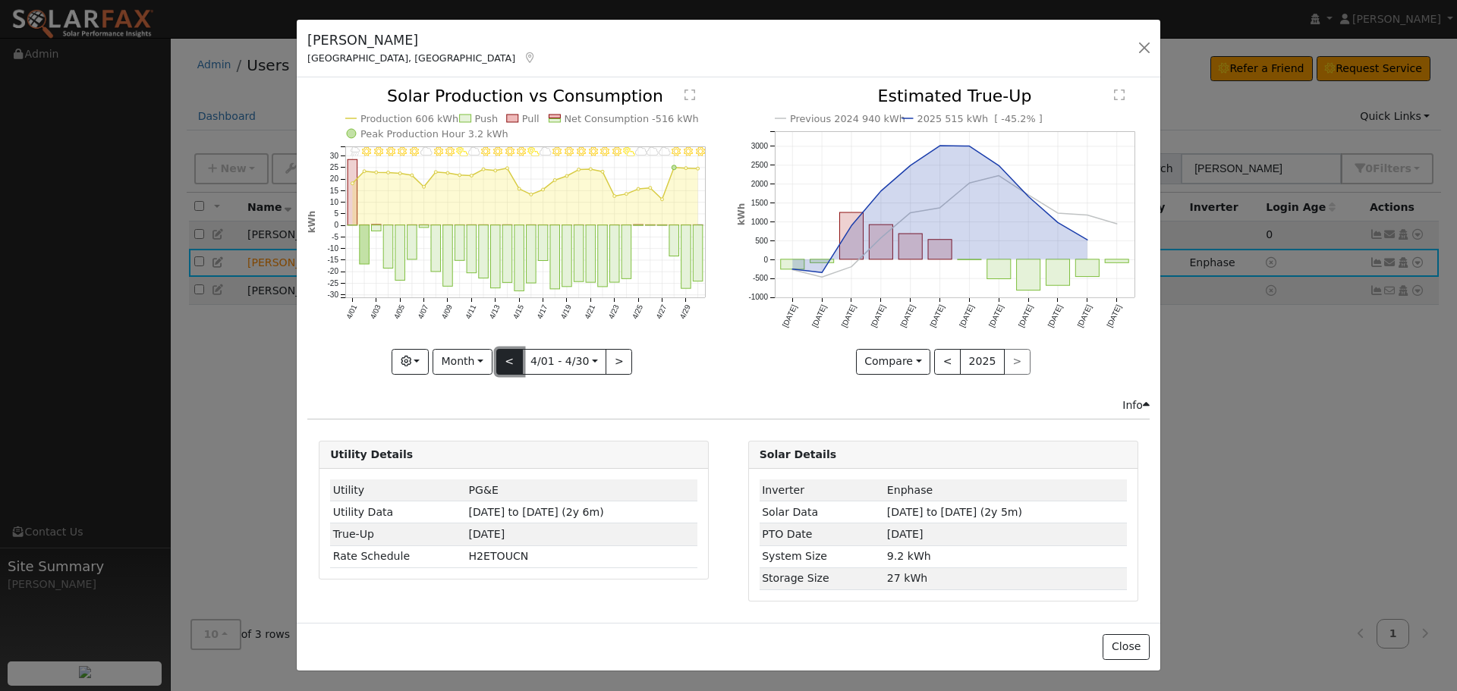
click at [507, 357] on button "<" at bounding box center [509, 362] width 27 height 26
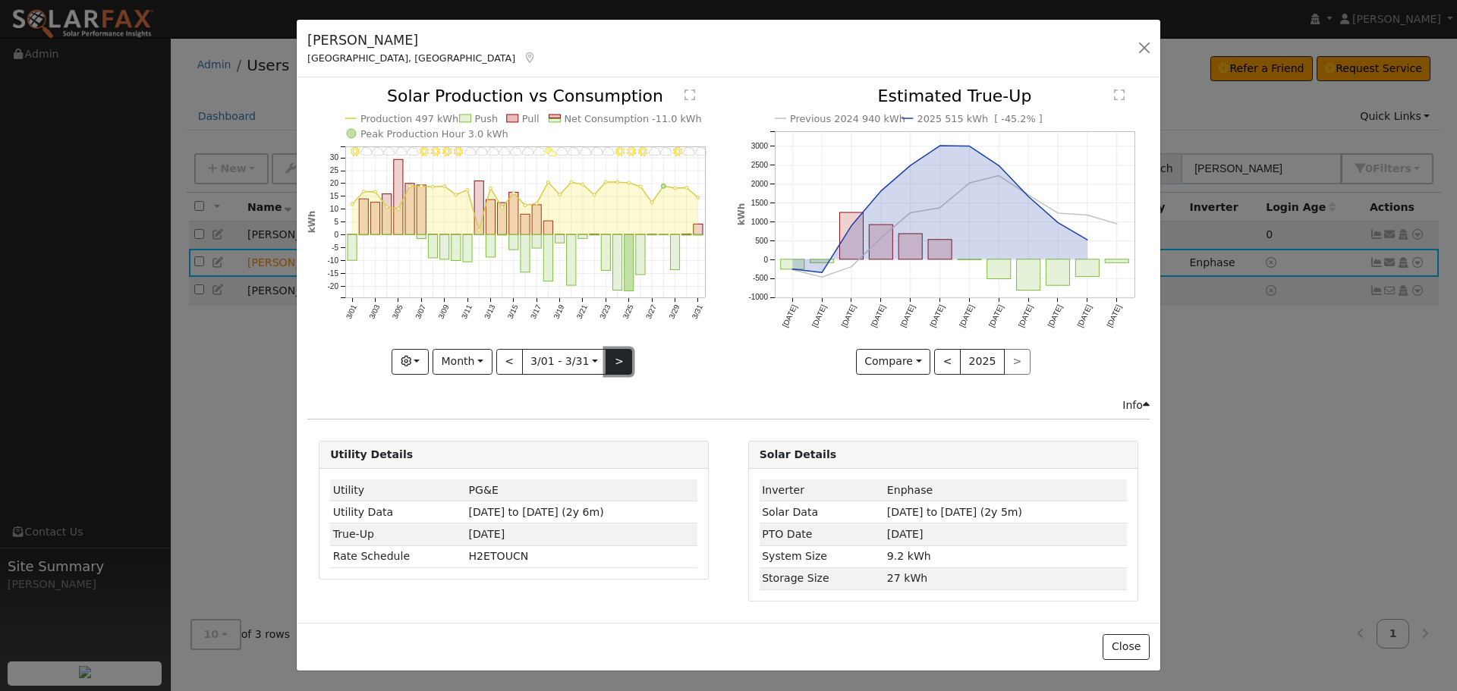
click at [622, 363] on button ">" at bounding box center [619, 362] width 27 height 26
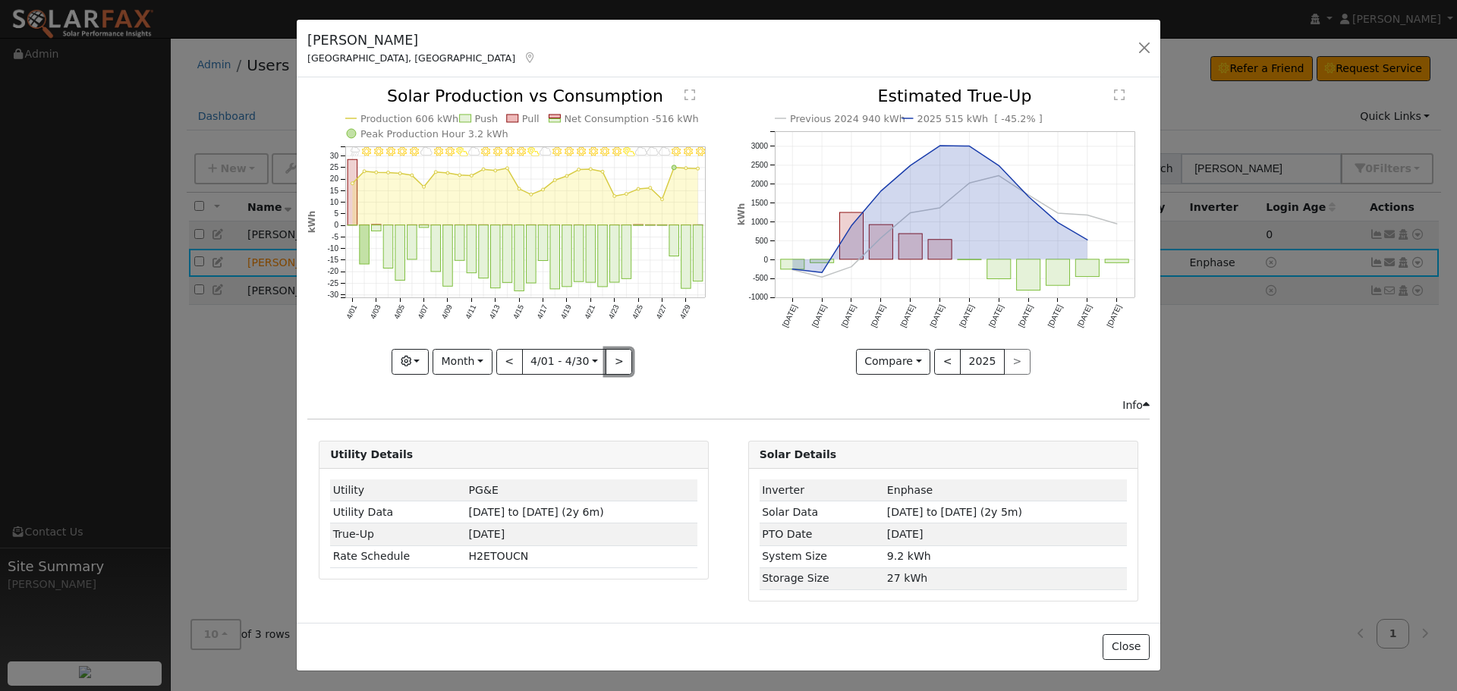
click at [617, 361] on button ">" at bounding box center [619, 362] width 27 height 26
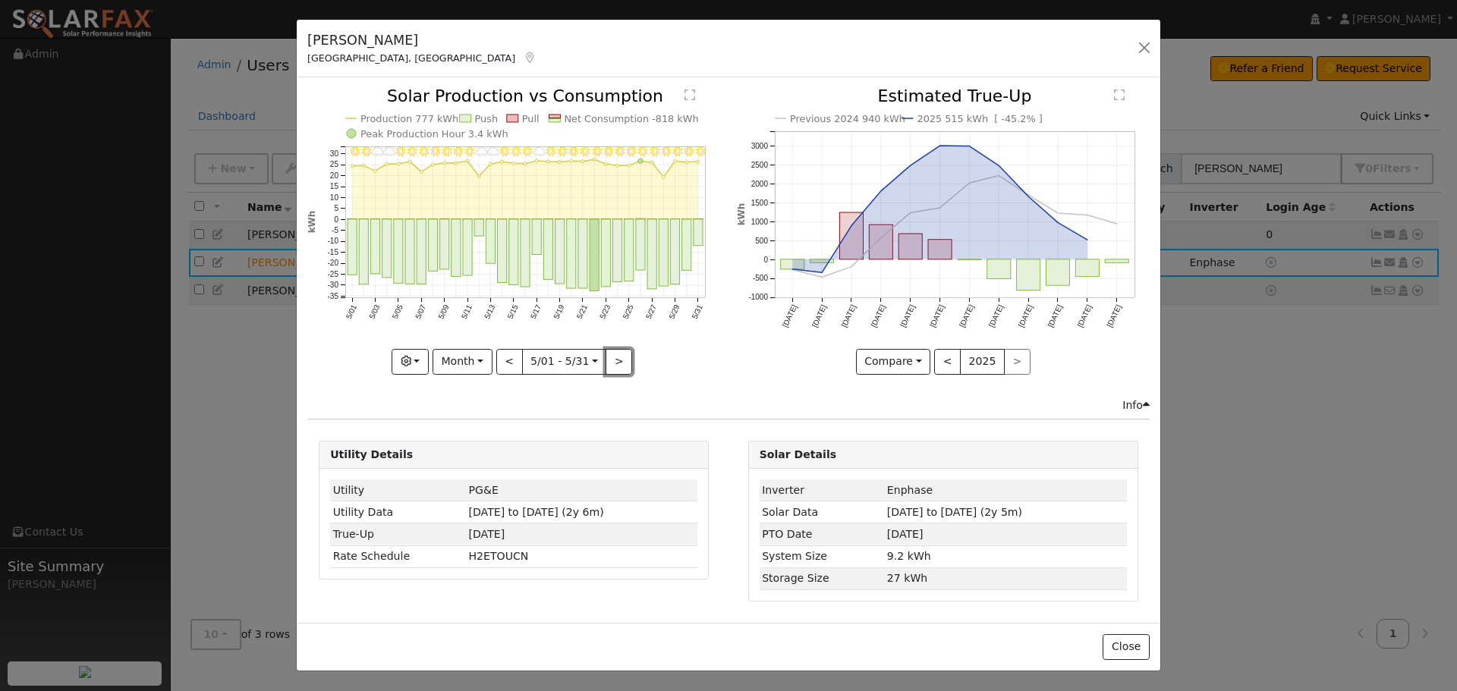
click at [617, 361] on button ">" at bounding box center [619, 362] width 27 height 26
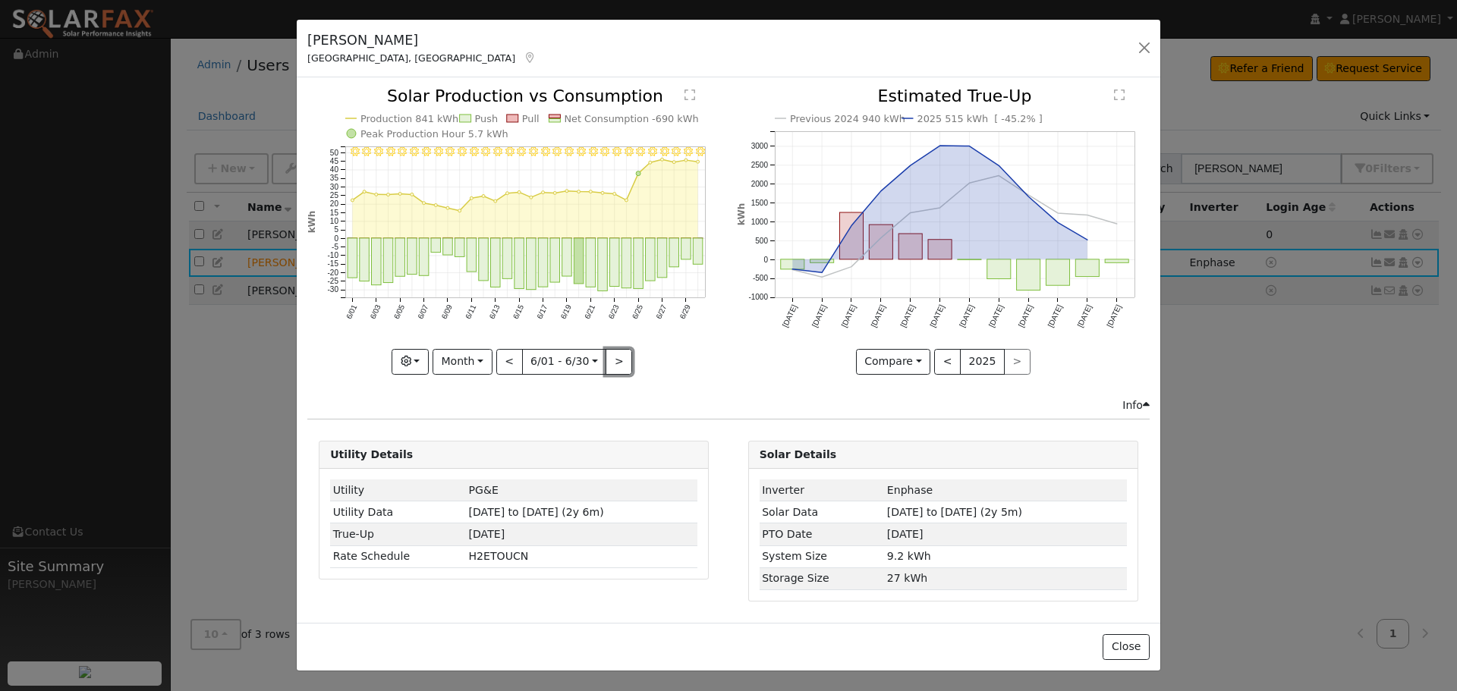
click at [617, 361] on button ">" at bounding box center [619, 362] width 27 height 26
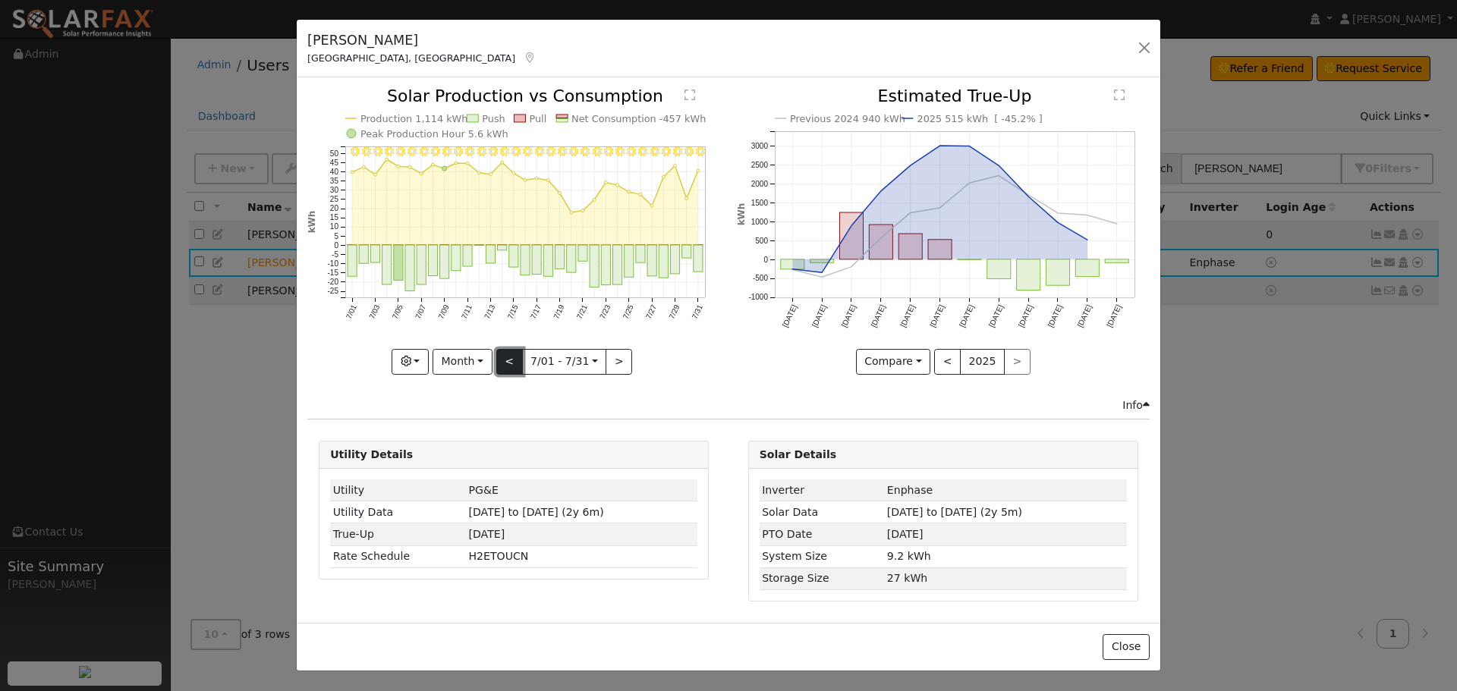
click at [509, 358] on button "<" at bounding box center [509, 362] width 27 height 26
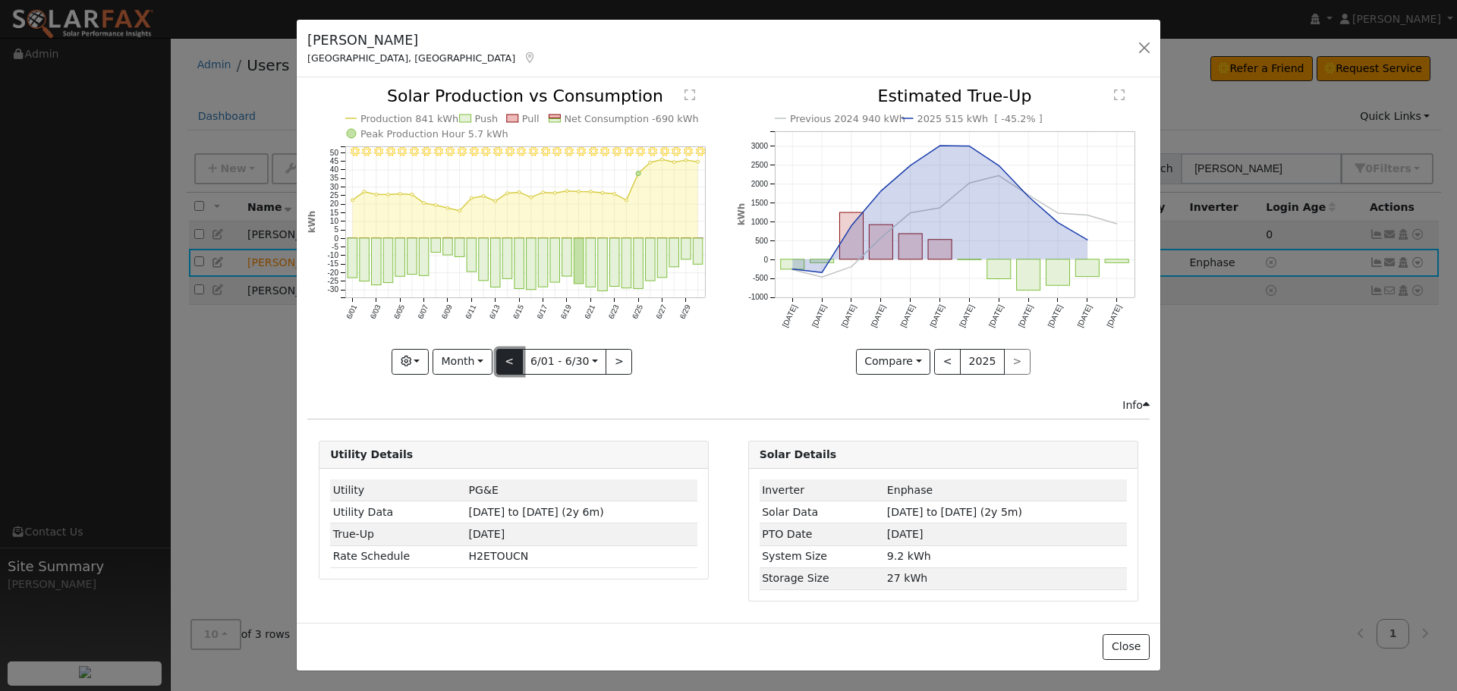
click at [507, 357] on button "<" at bounding box center [509, 362] width 27 height 26
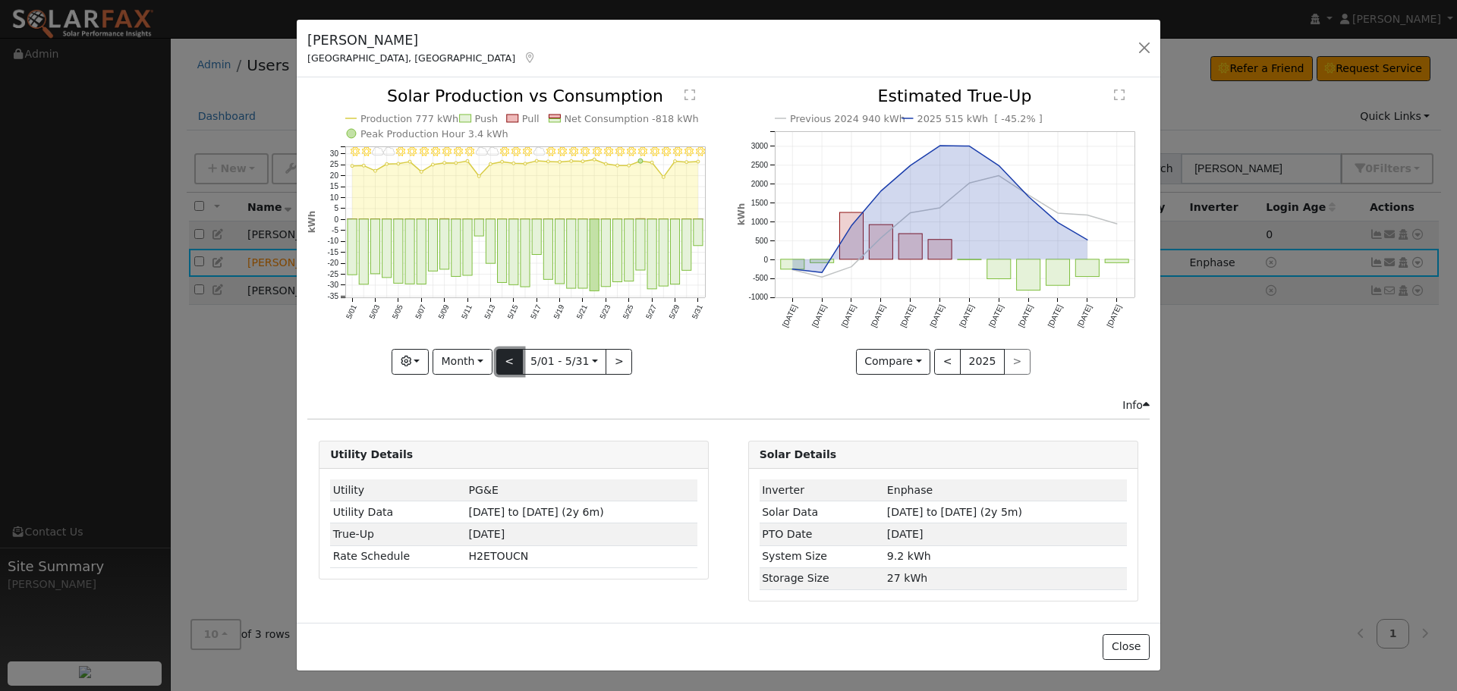
click at [507, 357] on button "<" at bounding box center [509, 362] width 27 height 26
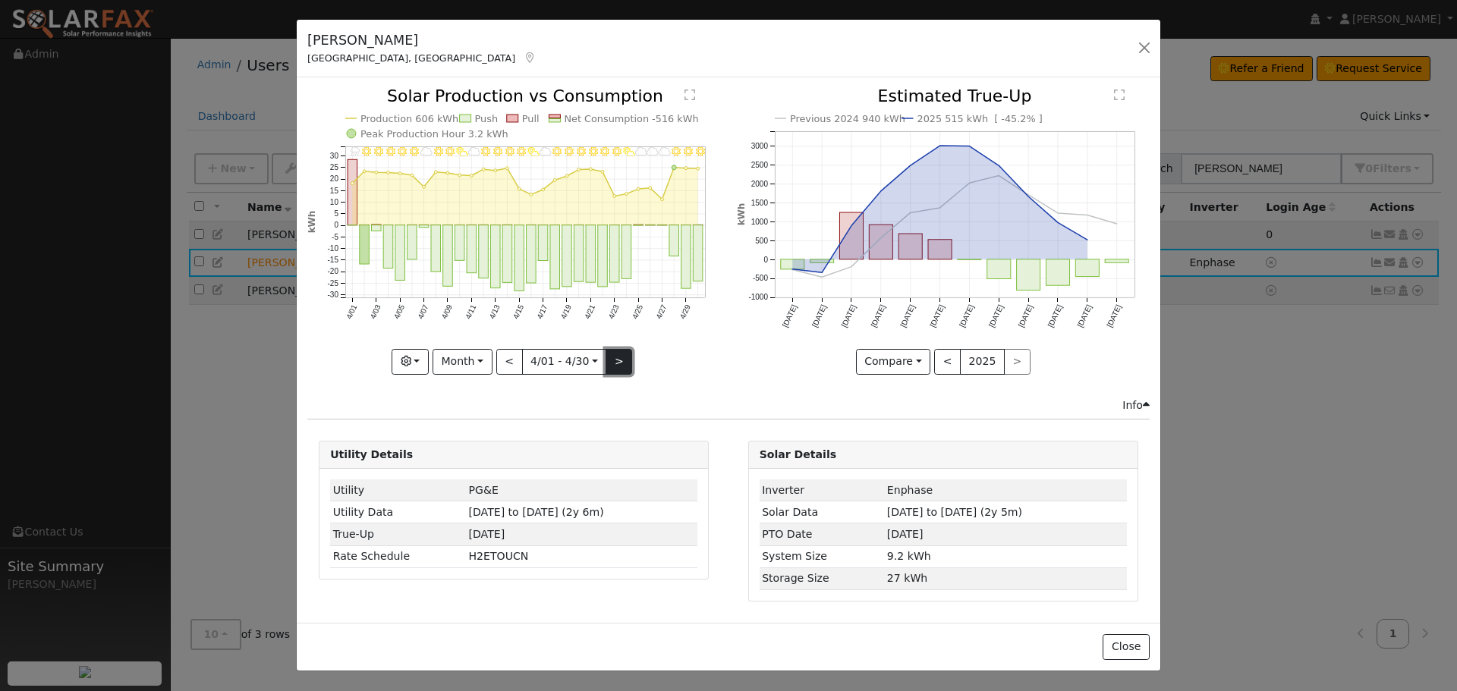
click at [613, 363] on button ">" at bounding box center [619, 362] width 27 height 26
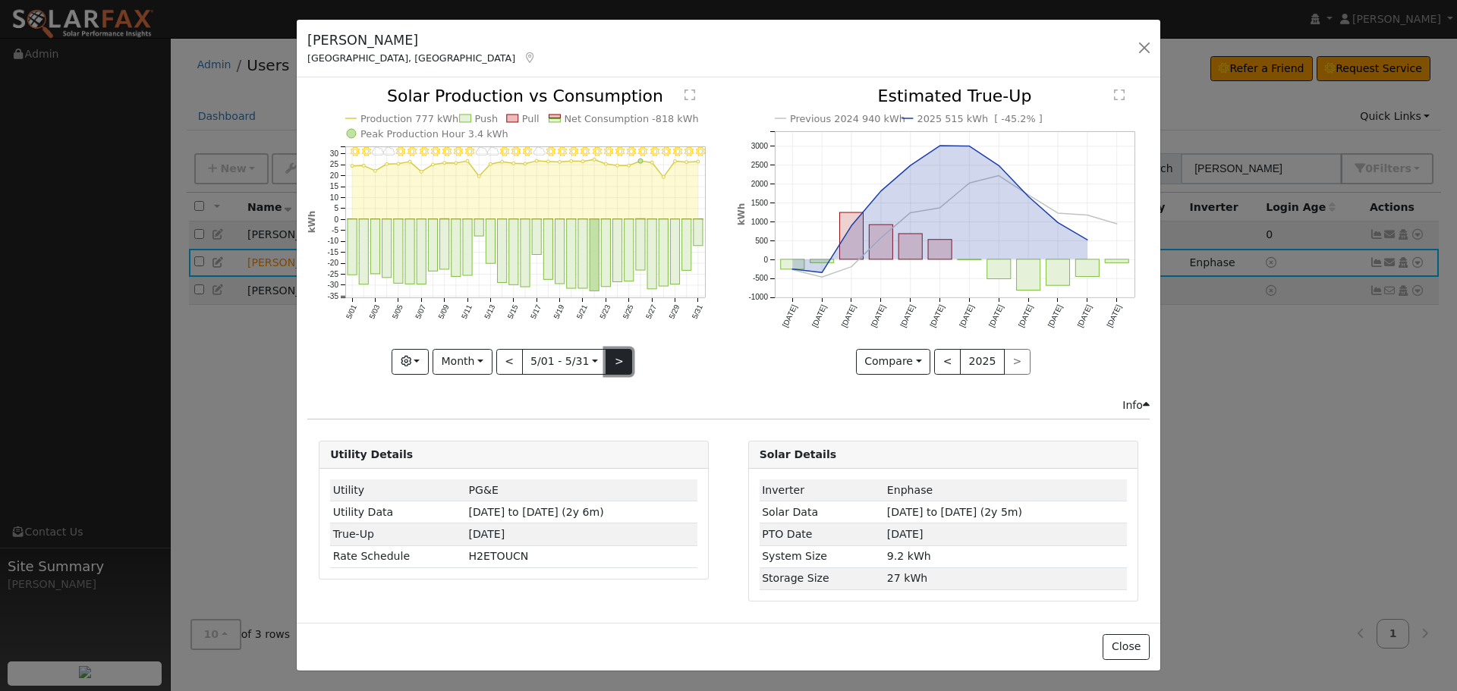
click at [613, 363] on button ">" at bounding box center [619, 362] width 27 height 26
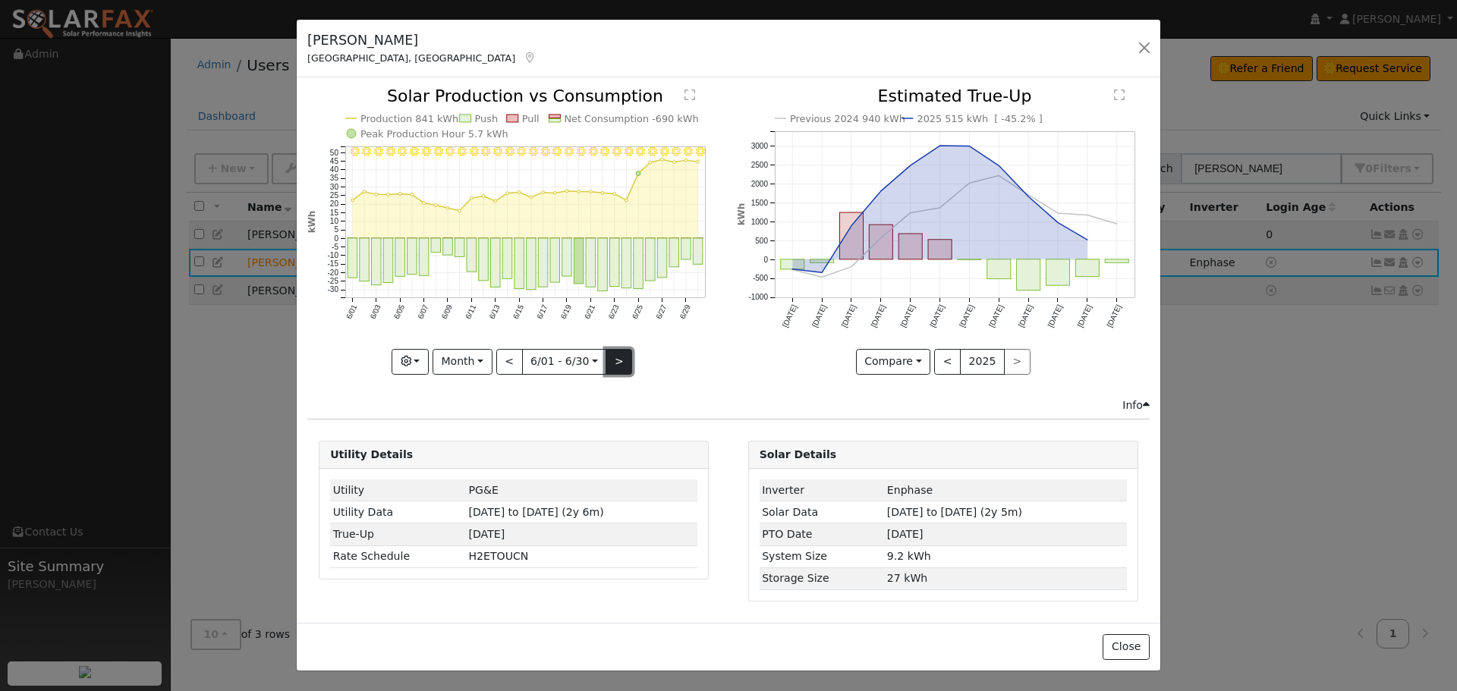
click at [613, 364] on button ">" at bounding box center [619, 362] width 27 height 26
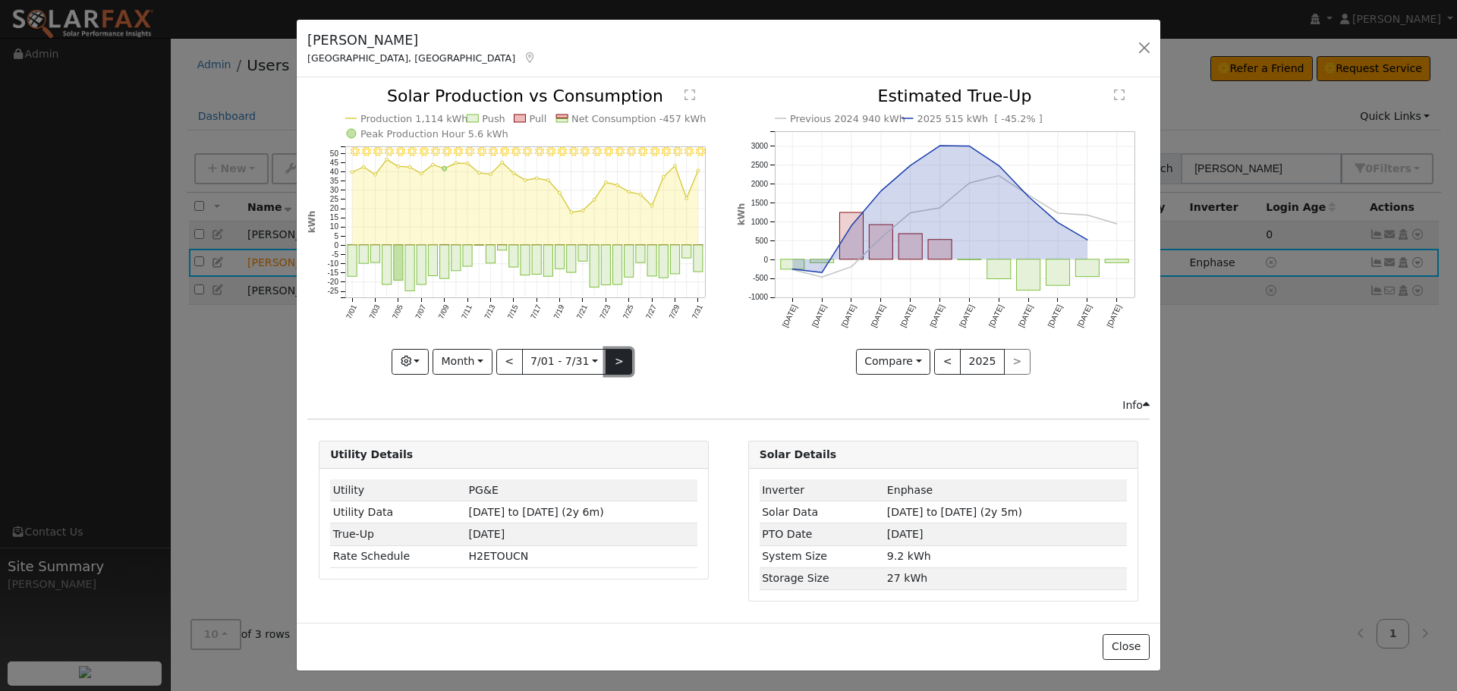
click at [613, 364] on button ">" at bounding box center [619, 362] width 27 height 26
type input "[DATE]"
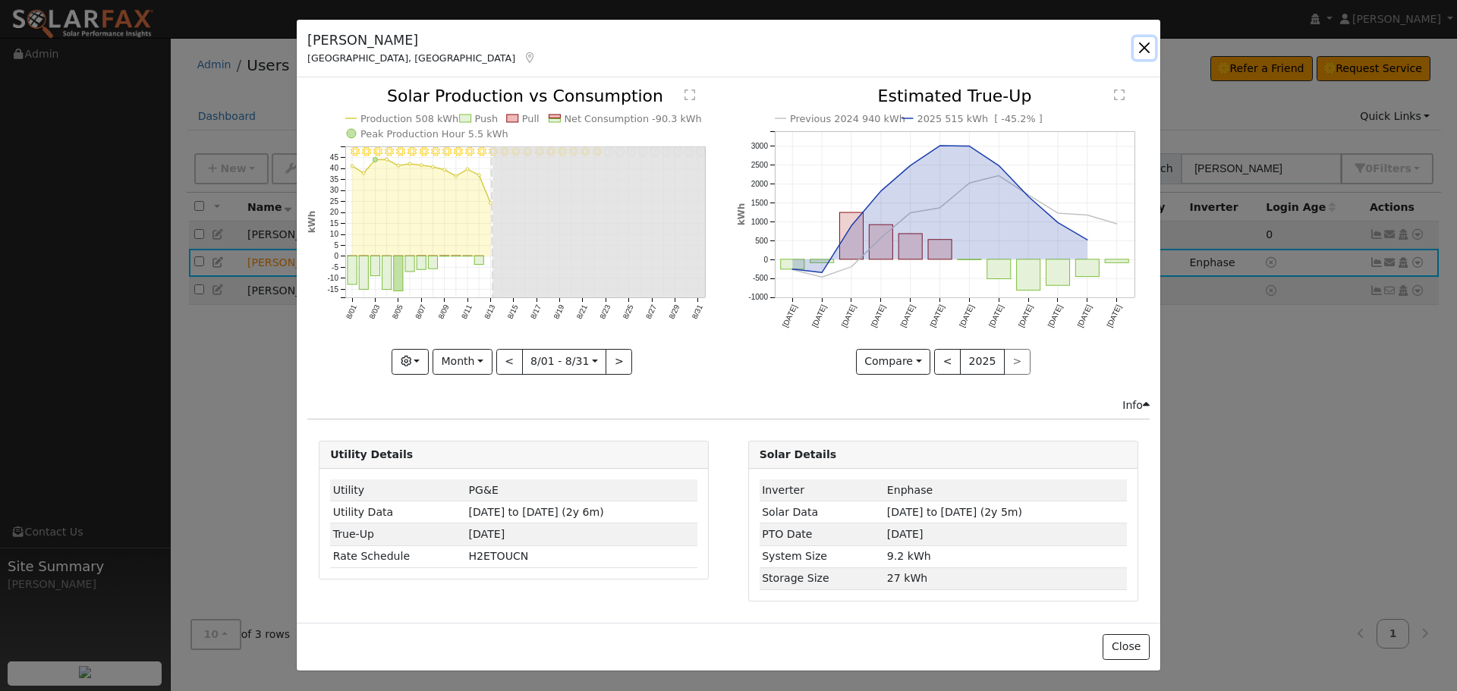
click at [1147, 47] on button "button" at bounding box center [1144, 47] width 21 height 21
